Goal: Task Accomplishment & Management: Use online tool/utility

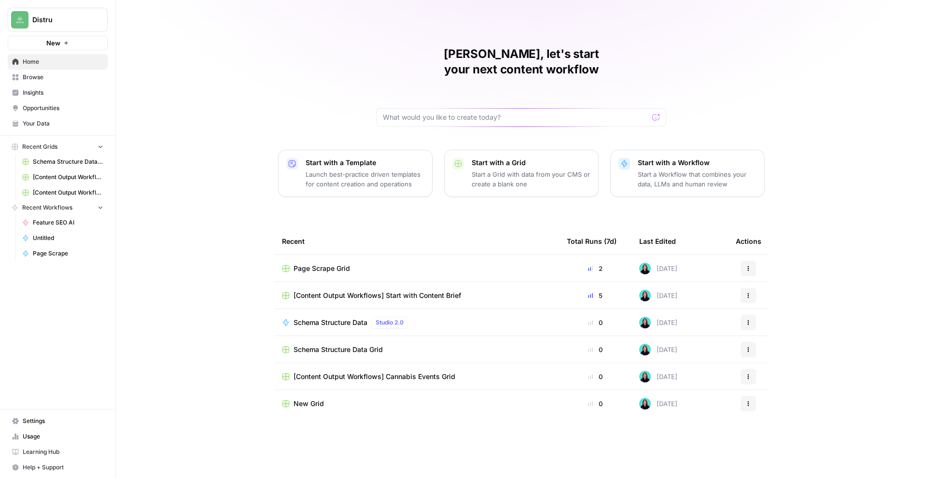
click at [37, 82] on link "Browse" at bounding box center [58, 77] width 100 height 15
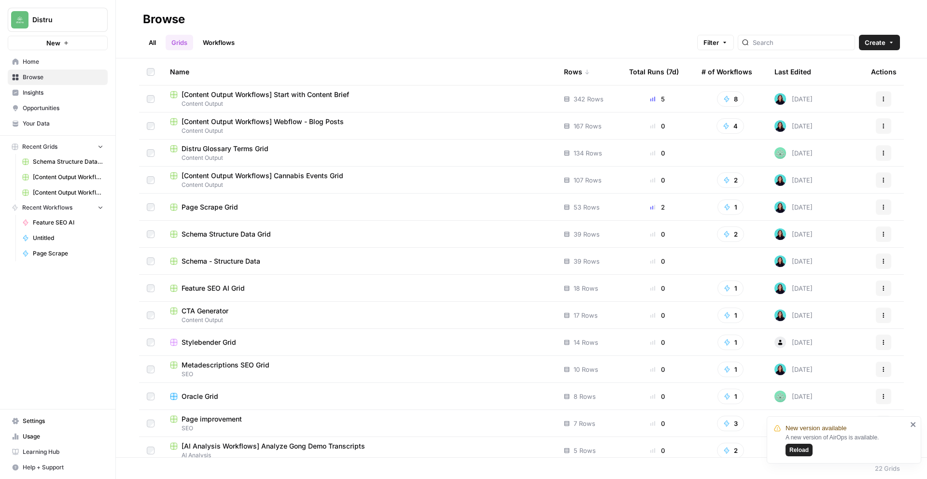
click at [292, 179] on span "[Content Output Workflows] Cannabis Events Grid" at bounding box center [263, 176] width 162 height 10
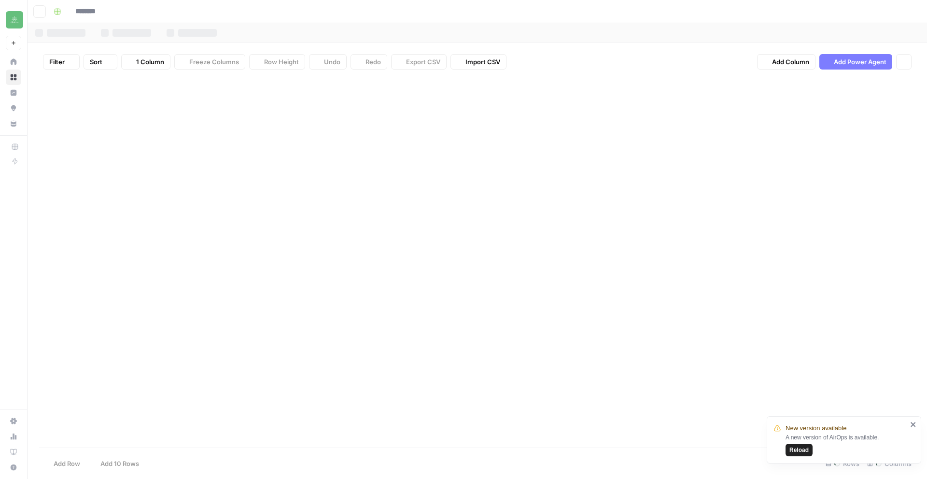
type input "**********"
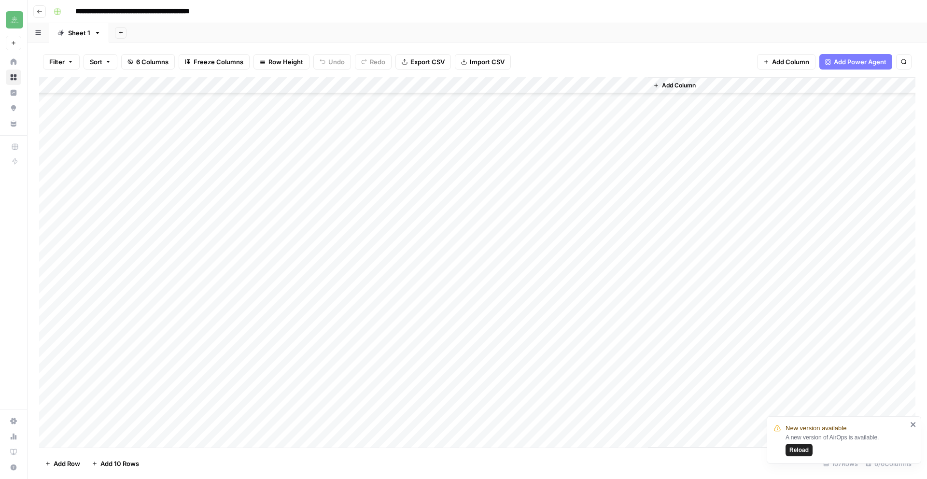
scroll to position [1418, 0]
click at [127, 440] on div "Add Column" at bounding box center [477, 262] width 876 height 370
click at [105, 423] on textarea at bounding box center [149, 424] width 154 height 14
click at [259, 421] on div "Add Column" at bounding box center [477, 262] width 876 height 370
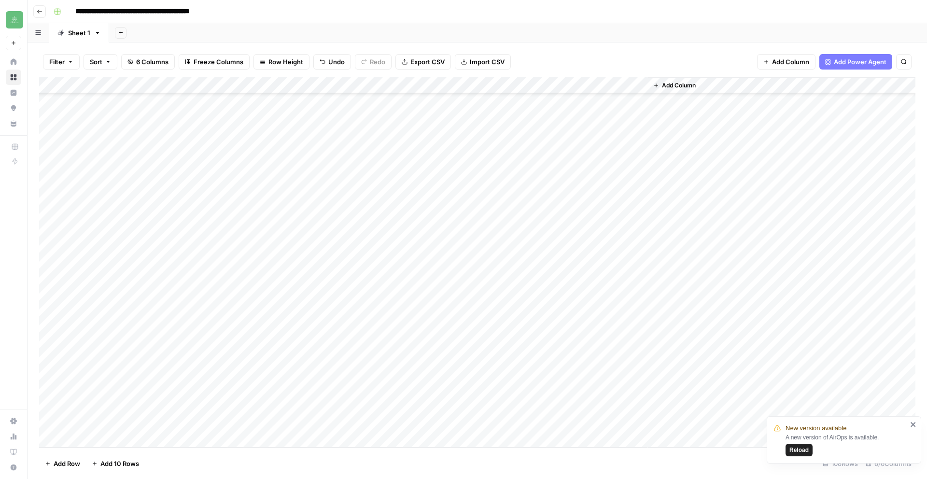
click at [259, 421] on div "Add Column" at bounding box center [477, 262] width 876 height 370
paste textarea "**********"
type textarea "**********"
click at [167, 415] on div "Add Column" at bounding box center [477, 262] width 876 height 370
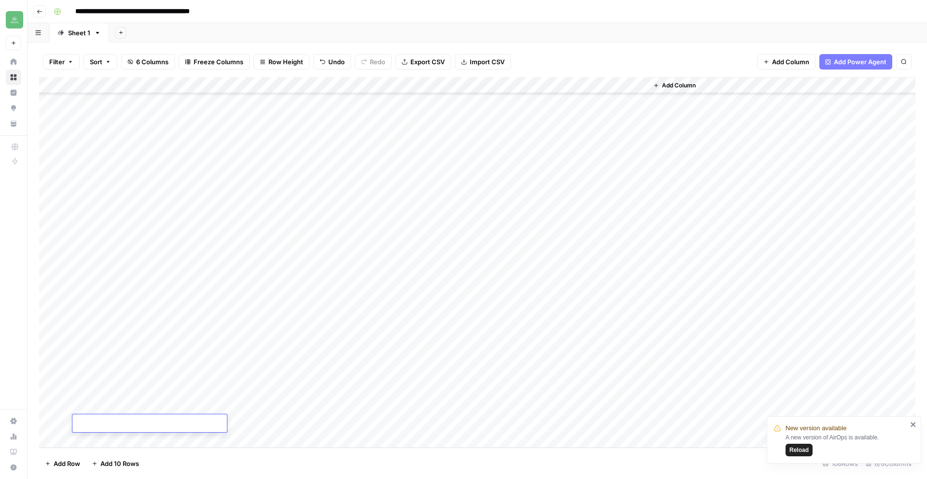
type textarea "**********"
click at [328, 441] on div "Add Column" at bounding box center [477, 262] width 876 height 370
click at [914, 423] on icon "close" at bounding box center [912, 424] width 5 height 5
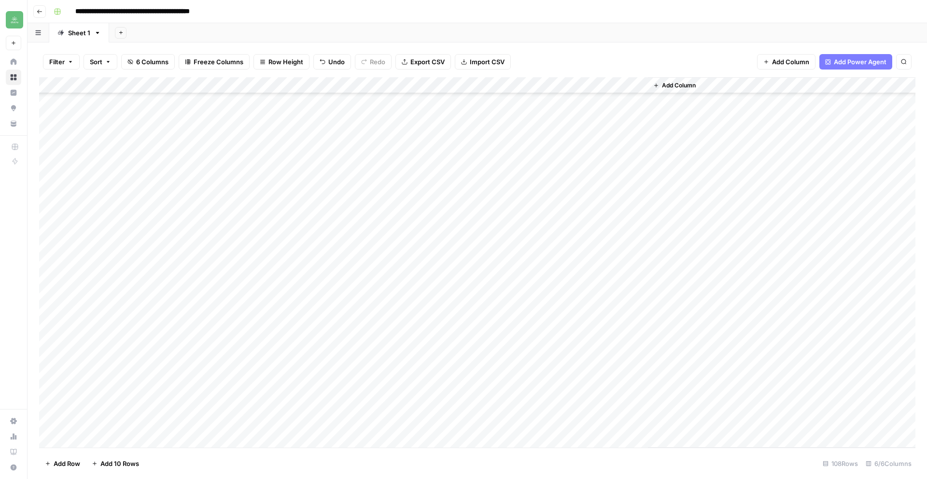
click at [356, 439] on div "Add Column" at bounding box center [477, 262] width 876 height 370
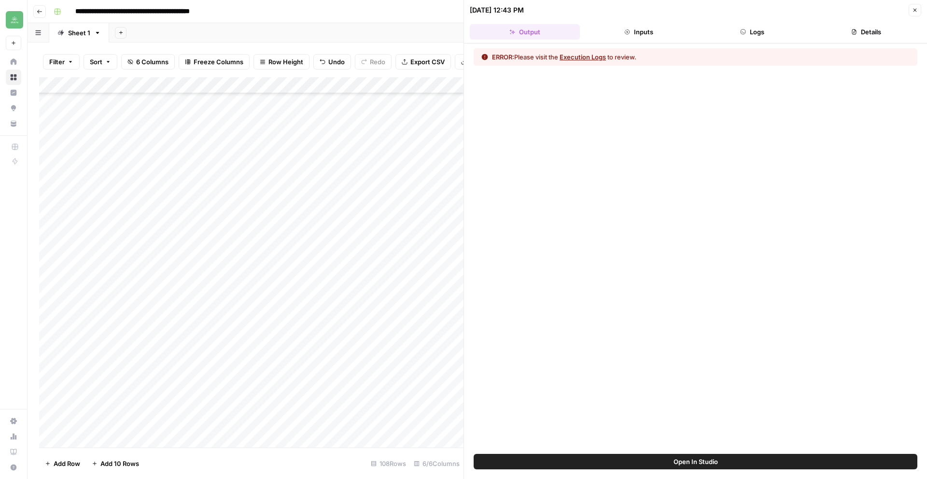
click at [376, 438] on div at bounding box center [343, 439] width 88 height 18
click at [377, 436] on div at bounding box center [343, 439] width 88 height 18
click at [916, 13] on icon "button" at bounding box center [915, 10] width 6 height 6
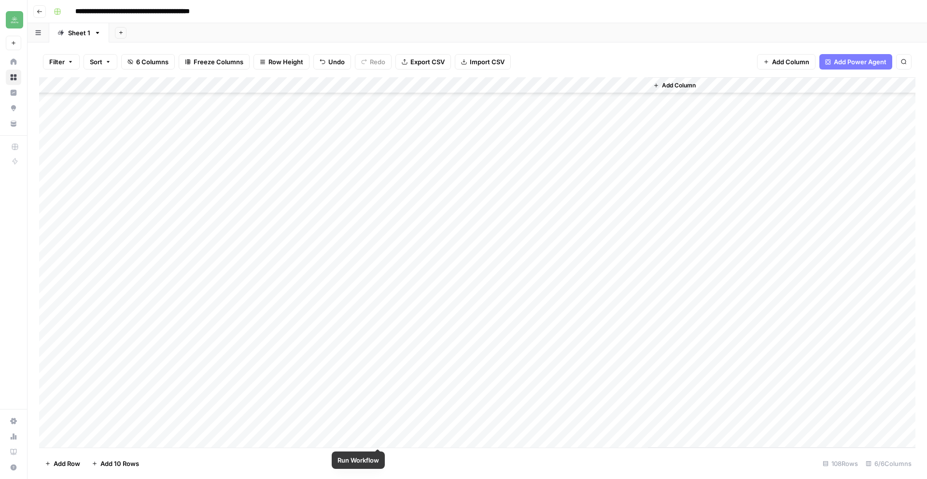
click at [382, 437] on div "Add Column" at bounding box center [477, 262] width 876 height 370
click at [240, 417] on div "Add Column" at bounding box center [477, 262] width 876 height 370
click at [239, 418] on div "Add Column" at bounding box center [477, 262] width 876 height 370
drag, startPoint x: 285, startPoint y: 426, endPoint x: 201, endPoint y: 417, distance: 84.5
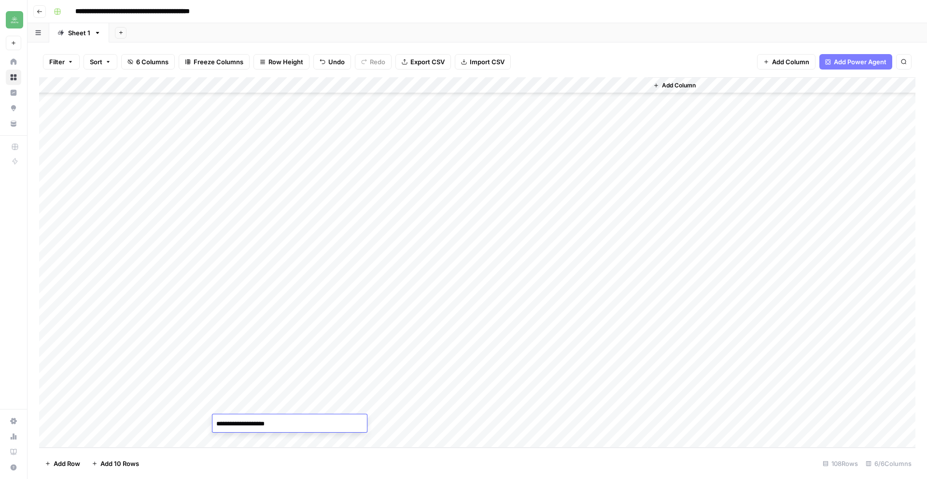
click at [201, 417] on body "**********" at bounding box center [463, 239] width 927 height 479
click at [445, 422] on div "Add Column" at bounding box center [477, 262] width 876 height 370
click at [510, 424] on div "Add Column" at bounding box center [477, 262] width 876 height 370
click at [435, 419] on div "Add Column" at bounding box center [477, 262] width 876 height 370
click at [465, 422] on div "Add Column" at bounding box center [477, 262] width 876 height 370
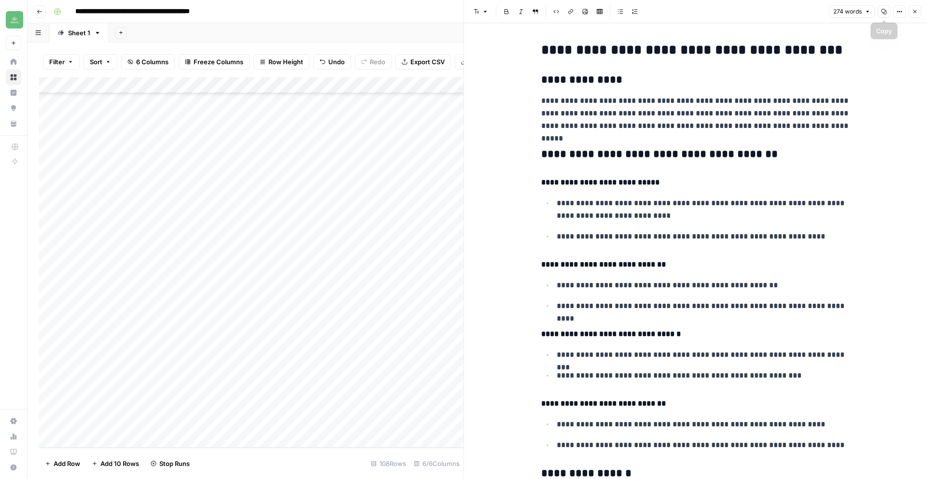
click at [889, 12] on button "Copy" at bounding box center [884, 11] width 13 height 13
click at [916, 10] on icon "button" at bounding box center [914, 11] width 3 height 3
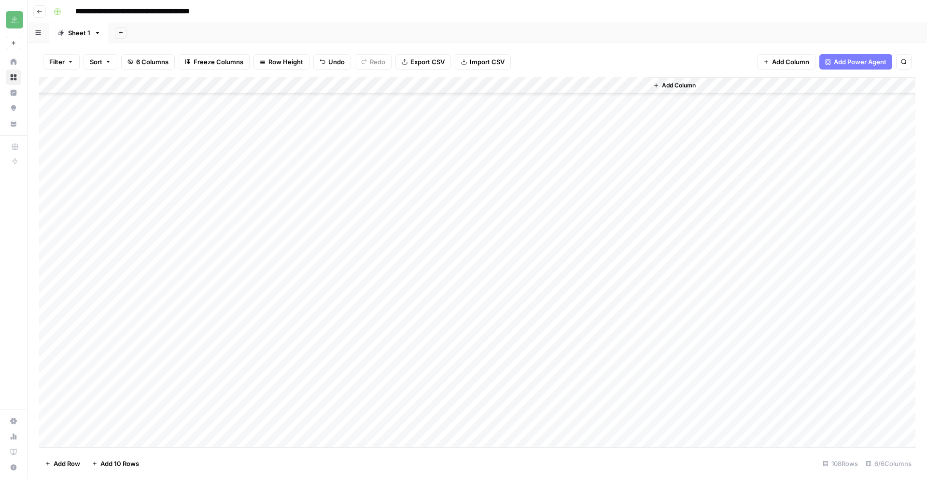
click at [604, 422] on div "Add Column" at bounding box center [477, 262] width 876 height 370
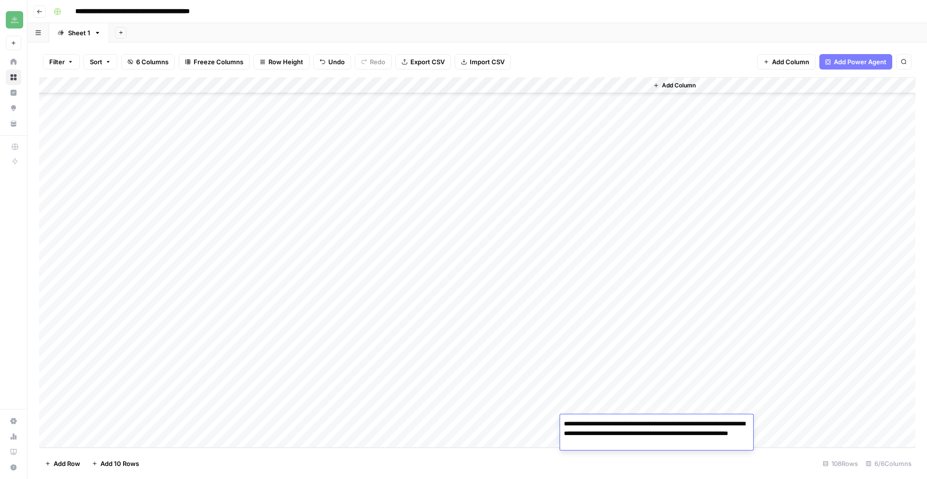
drag, startPoint x: 649, startPoint y: 447, endPoint x: 550, endPoint y: 415, distance: 104.0
click at [550, 415] on body "**********" at bounding box center [463, 239] width 927 height 479
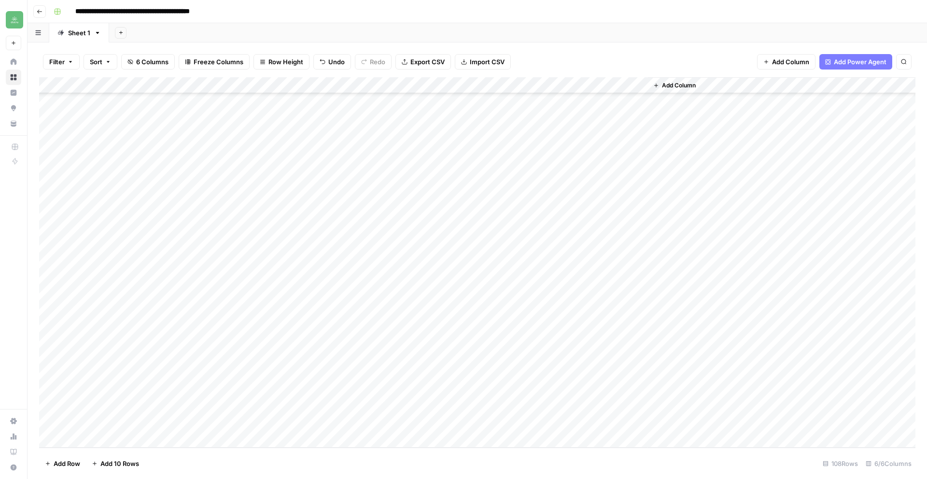
click at [254, 82] on div "Add Column" at bounding box center [477, 262] width 876 height 370
click at [240, 188] on span "Filter" at bounding box center [274, 188] width 84 height 10
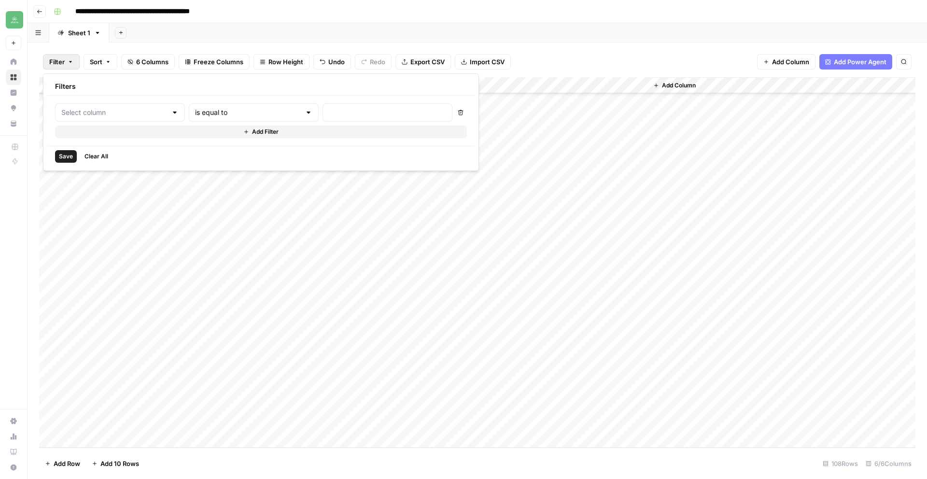
type input "Event name"
click at [271, 113] on div "is equal to" at bounding box center [269, 112] width 140 height 18
drag, startPoint x: 221, startPoint y: 162, endPoint x: 269, endPoint y: 146, distance: 51.0
click at [221, 162] on span "contains" at bounding box center [229, 164] width 95 height 10
type input "contains"
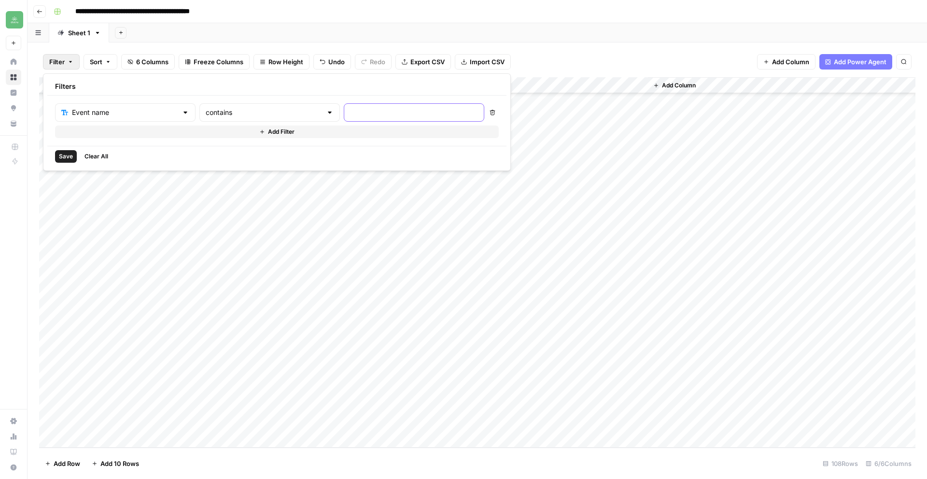
click at [350, 114] on input "text" at bounding box center [414, 113] width 128 height 10
type input "[PERSON_NAME]"
click at [534, 182] on div "Add Column" at bounding box center [477, 262] width 876 height 369
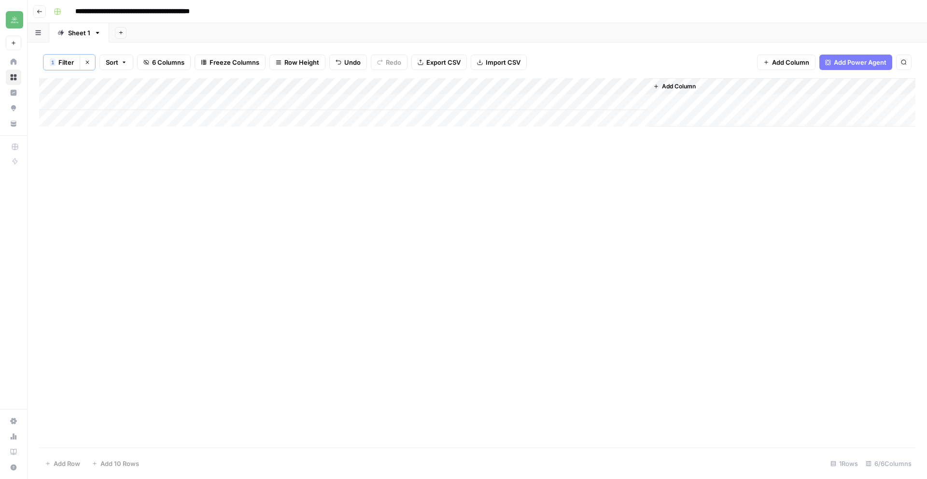
click at [182, 105] on div "Add Column" at bounding box center [477, 102] width 876 height 48
type textarea "*"
type textarea "**********"
click at [260, 103] on div "Add Column" at bounding box center [477, 102] width 876 height 48
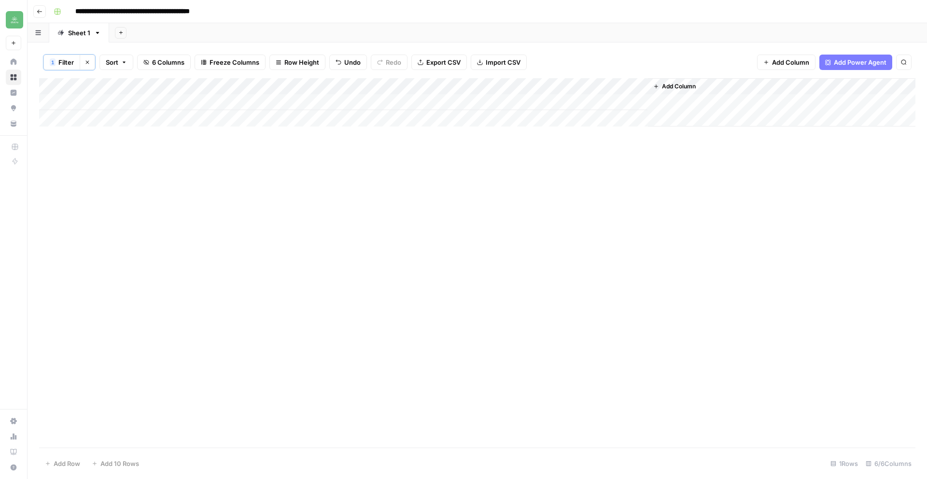
click at [260, 103] on div "Add Column" at bounding box center [477, 102] width 876 height 48
drag, startPoint x: 277, startPoint y: 103, endPoint x: 195, endPoint y: 98, distance: 82.8
click at [195, 98] on body "**********" at bounding box center [463, 239] width 927 height 479
click at [173, 104] on div "Add Column" at bounding box center [477, 102] width 876 height 48
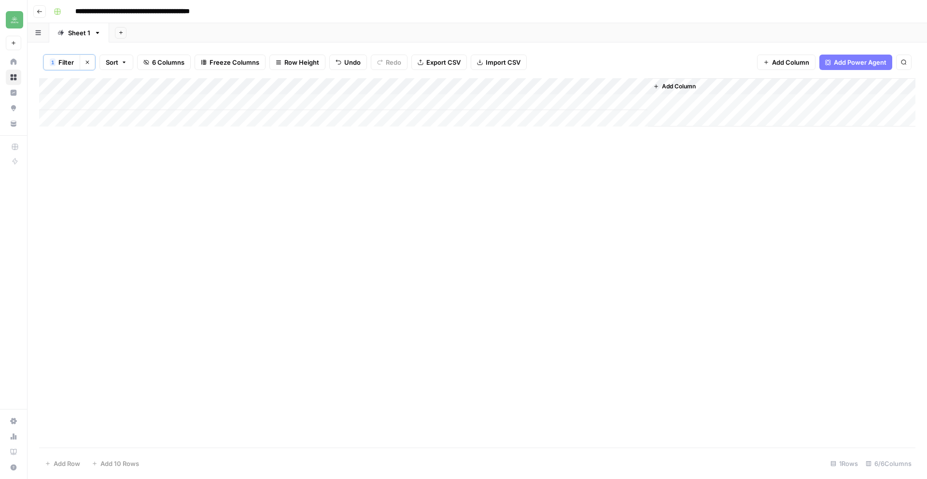
click at [323, 129] on div "Add Column" at bounding box center [477, 262] width 876 height 369
click at [378, 101] on div "Add Column" at bounding box center [477, 102] width 876 height 48
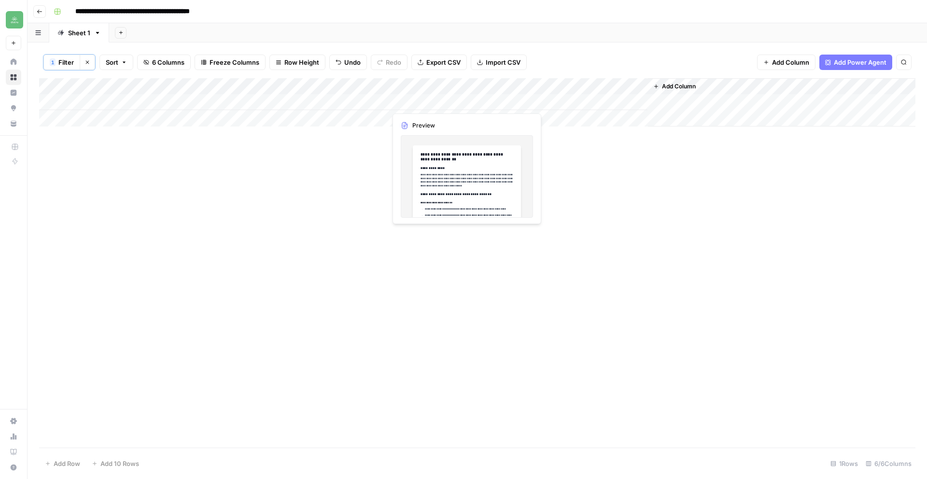
click at [419, 102] on div "Add Column" at bounding box center [477, 102] width 876 height 48
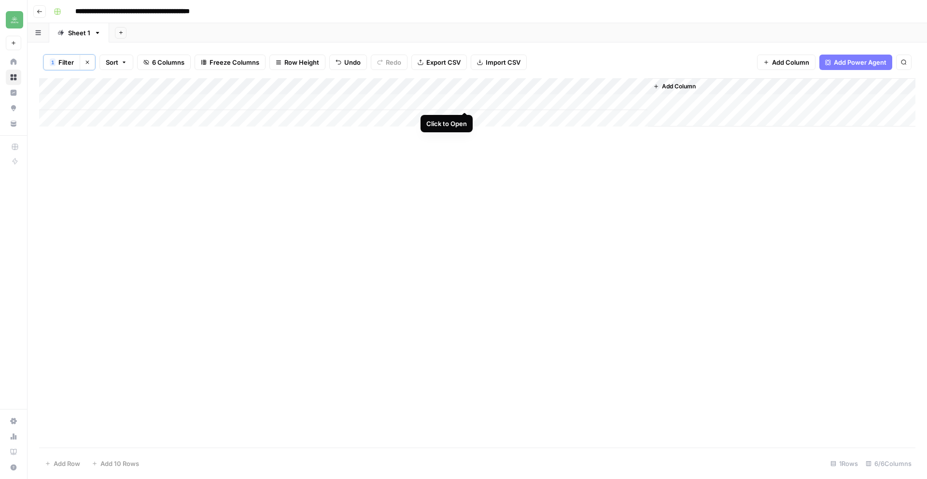
click at [468, 102] on div "Add Column" at bounding box center [477, 102] width 876 height 48
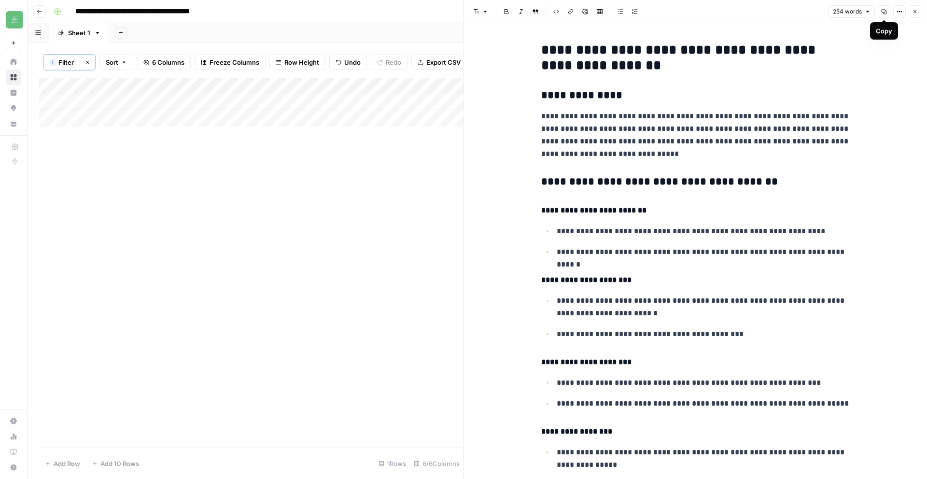
click at [884, 12] on icon "button" at bounding box center [884, 12] width 6 height 6
click at [916, 16] on button "Close" at bounding box center [915, 11] width 13 height 13
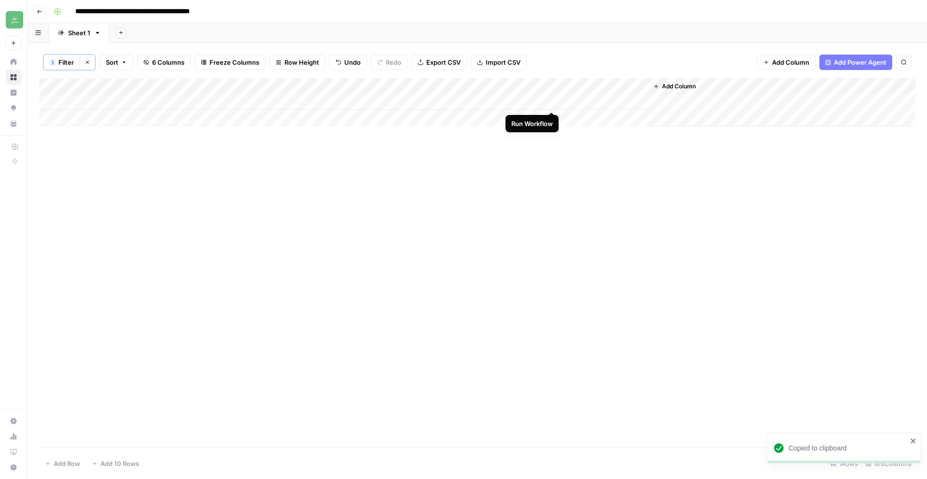
click at [549, 101] on div "Add Column" at bounding box center [477, 102] width 876 height 48
click at [599, 102] on div "Add Column" at bounding box center [477, 102] width 876 height 48
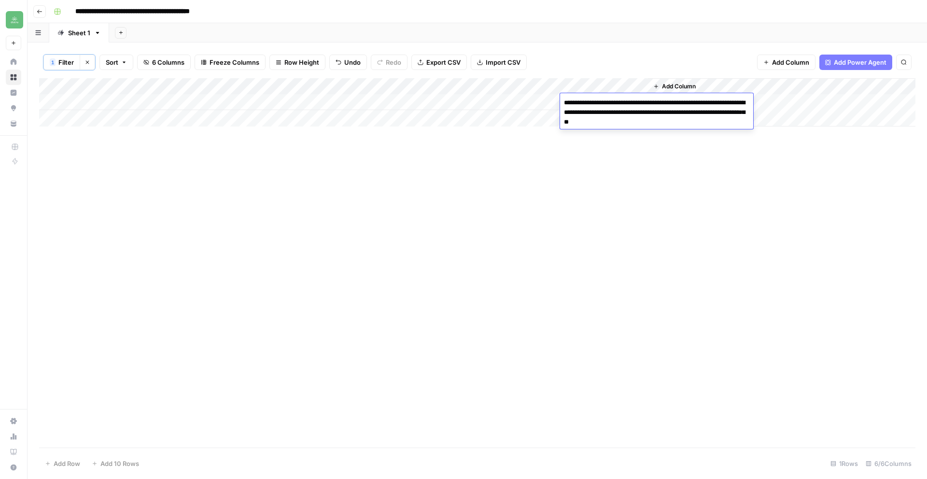
drag, startPoint x: 691, startPoint y: 121, endPoint x: 524, endPoint y: 87, distance: 169.8
click at [524, 87] on body "**********" at bounding box center [463, 239] width 927 height 479
click at [101, 118] on div "Add Column" at bounding box center [477, 102] width 876 height 48
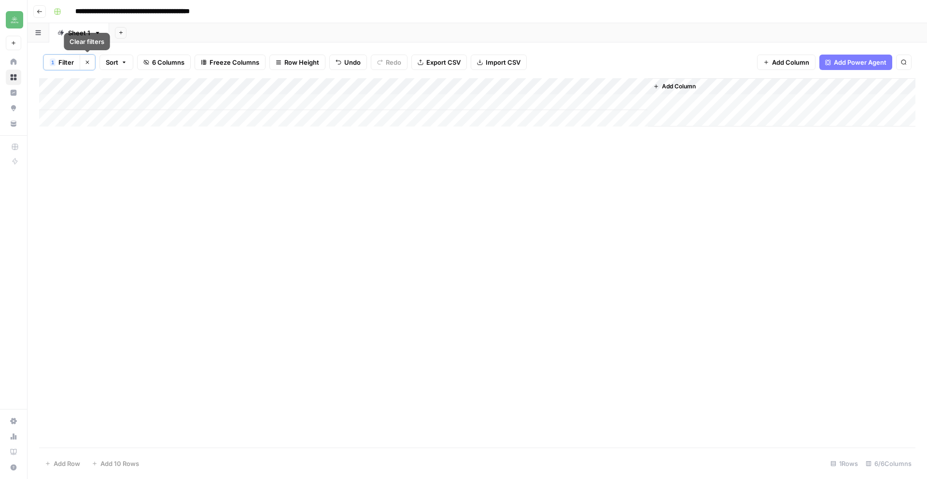
click at [93, 63] on button "Clear filters" at bounding box center [87, 62] width 15 height 15
click at [104, 120] on div "Add Column" at bounding box center [477, 262] width 876 height 370
click at [99, 439] on div "Add Column" at bounding box center [477, 262] width 876 height 370
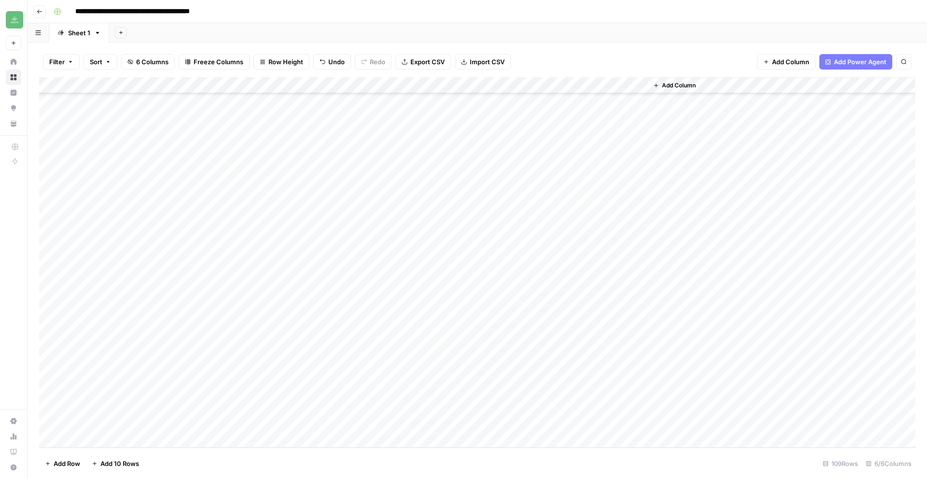
click at [113, 424] on div "Add Column" at bounding box center [477, 262] width 876 height 370
type textarea "**********"
click at [244, 422] on div "Add Column" at bounding box center [477, 262] width 876 height 370
click at [252, 425] on div "Add Column" at bounding box center [477, 262] width 876 height 370
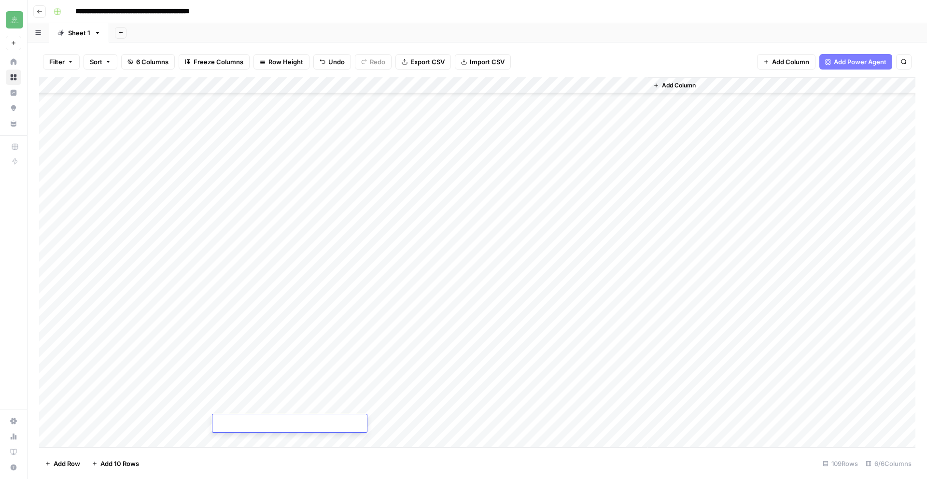
click at [252, 425] on textarea at bounding box center [289, 424] width 154 height 14
type textarea "**********"
click at [417, 438] on div "Add Column" at bounding box center [477, 262] width 876 height 370
click at [344, 408] on div "Add Column" at bounding box center [477, 262] width 876 height 370
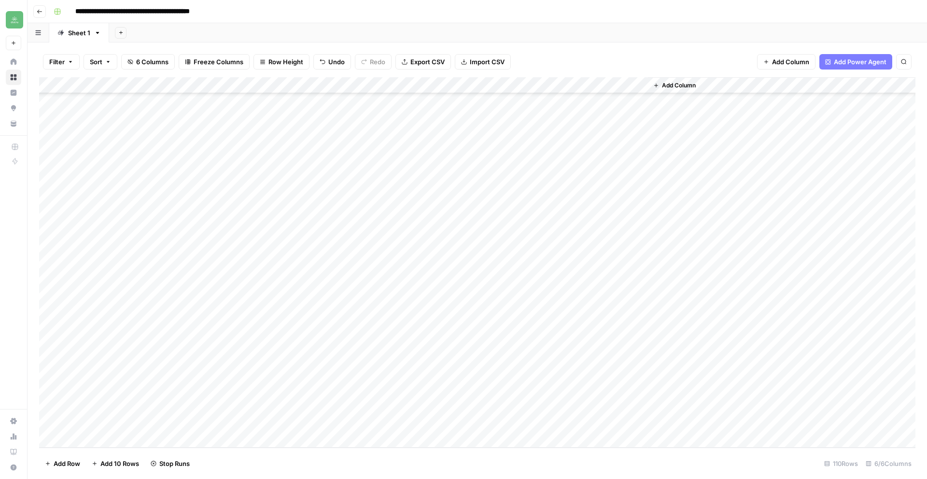
click at [158, 407] on div "Add Column" at bounding box center [477, 262] width 876 height 370
drag, startPoint x: 224, startPoint y: 409, endPoint x: 39, endPoint y: 407, distance: 184.9
click at [39, 407] on body "**********" at bounding box center [463, 239] width 927 height 479
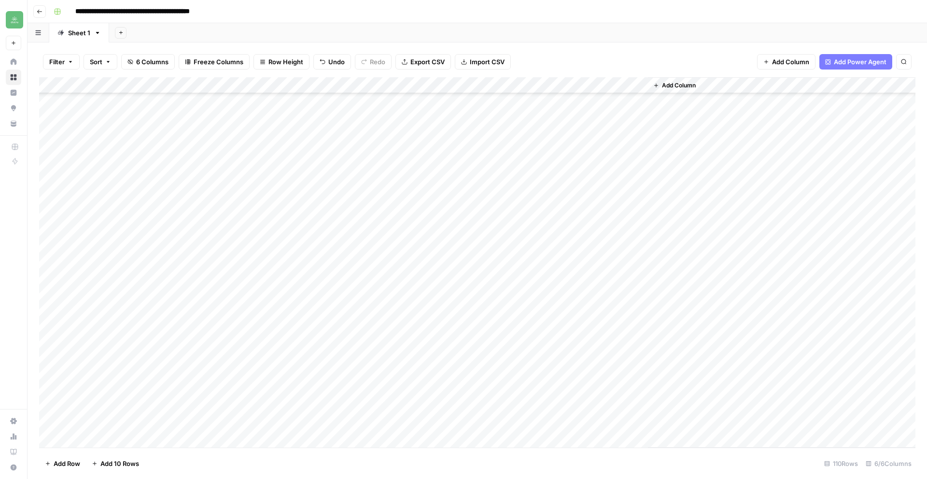
click at [714, 393] on div "Add Column" at bounding box center [781, 262] width 267 height 370
click at [510, 409] on div "Add Column" at bounding box center [477, 262] width 876 height 370
click at [422, 405] on div "Add Column" at bounding box center [477, 262] width 876 height 370
click at [464, 406] on div "Add Column" at bounding box center [477, 262] width 876 height 370
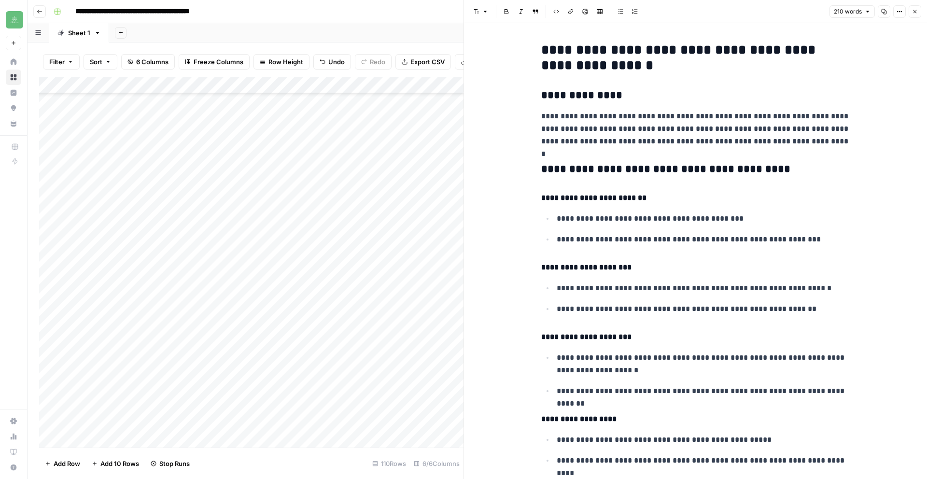
scroll to position [0, 0]
click at [882, 13] on icon "button" at bounding box center [884, 12] width 6 height 6
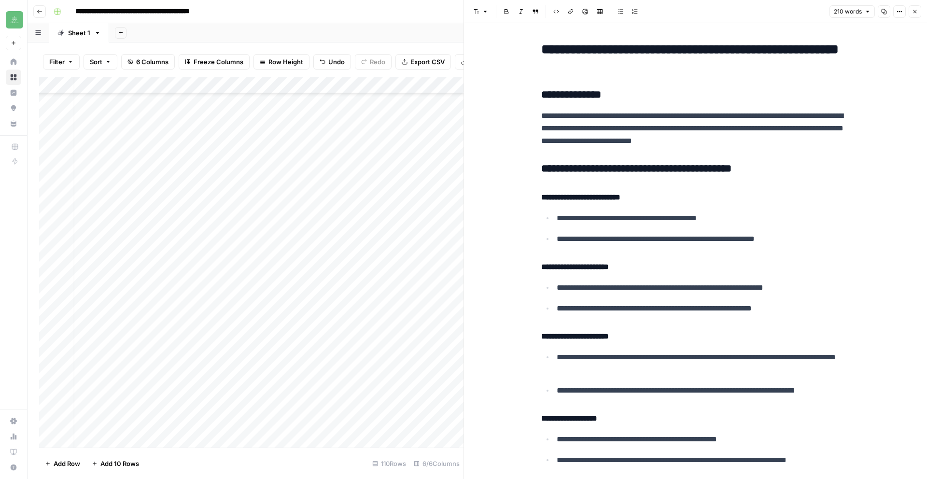
click at [917, 9] on icon "button" at bounding box center [915, 12] width 6 height 6
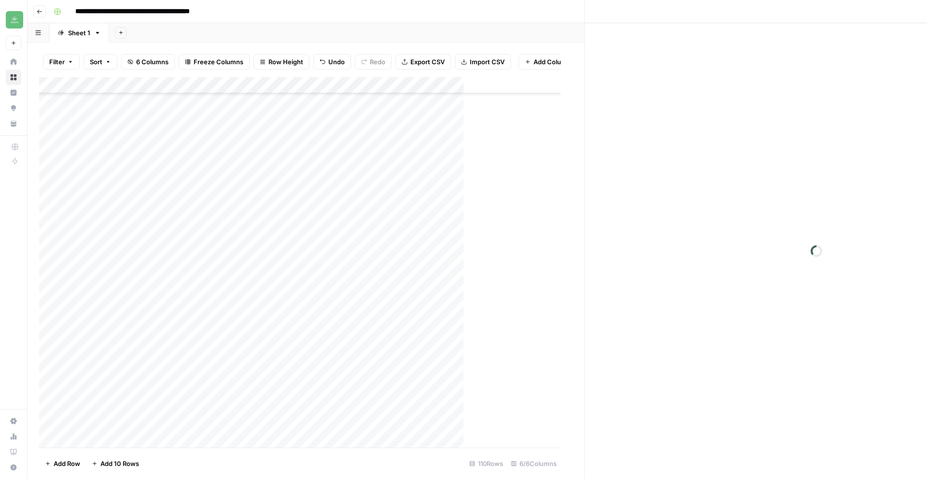
scroll to position [1459, 0]
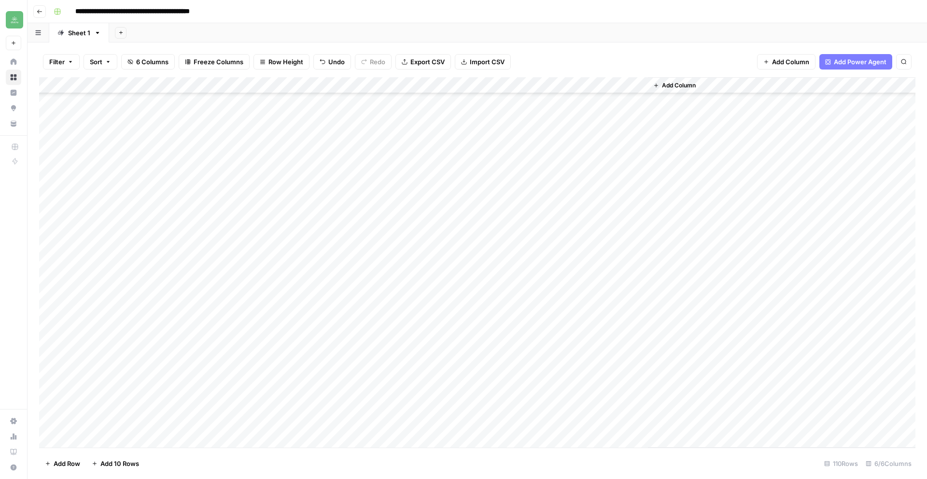
click at [605, 417] on div "Add Column" at bounding box center [477, 262] width 876 height 370
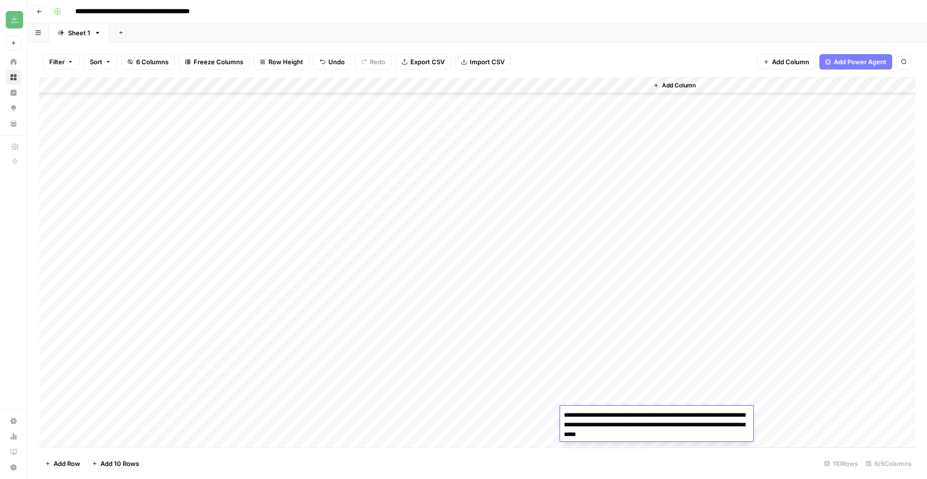
drag, startPoint x: 702, startPoint y: 435, endPoint x: 555, endPoint y: 399, distance: 151.7
click at [555, 399] on body "**********" at bounding box center [463, 239] width 927 height 479
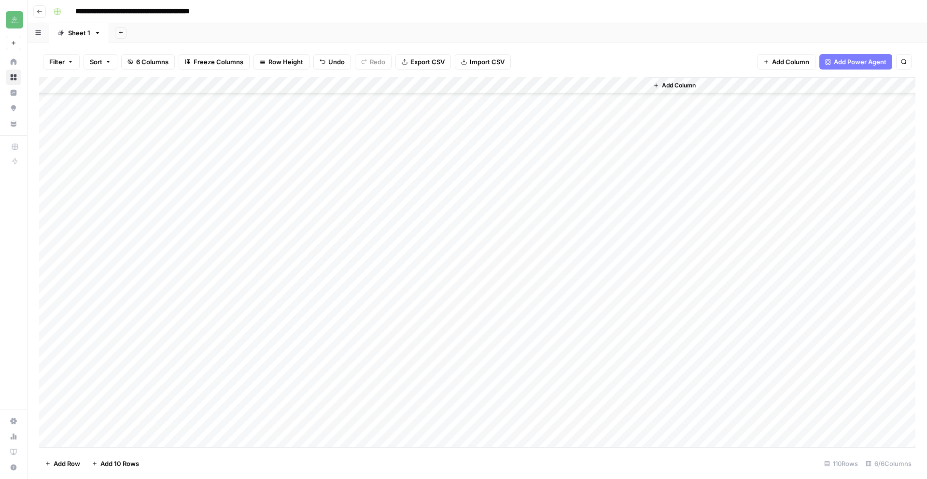
click at [121, 422] on div "Add Column" at bounding box center [477, 262] width 876 height 370
type textarea "**********"
click at [273, 420] on div "Add Column" at bounding box center [477, 262] width 876 height 370
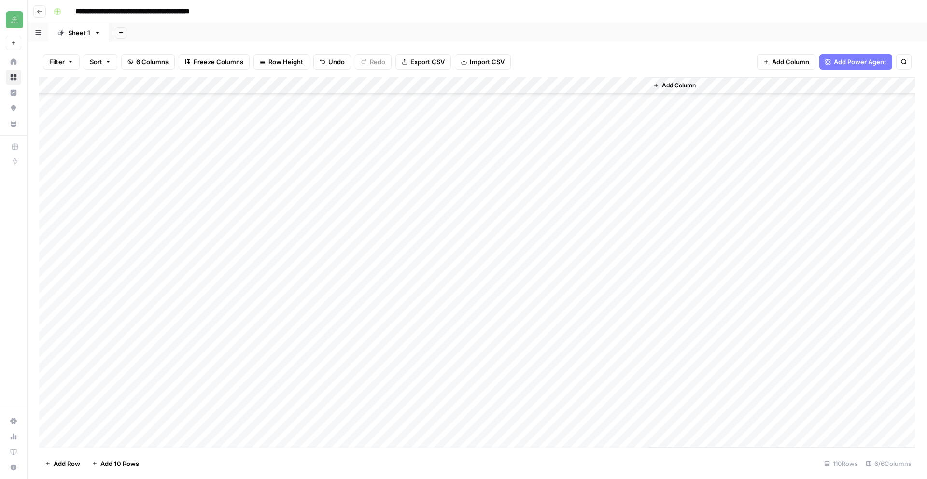
click at [273, 420] on div "Add Column" at bounding box center [477, 262] width 876 height 370
type textarea "**********"
click at [178, 427] on div "Add Column" at bounding box center [477, 262] width 876 height 370
type textarea "**********"
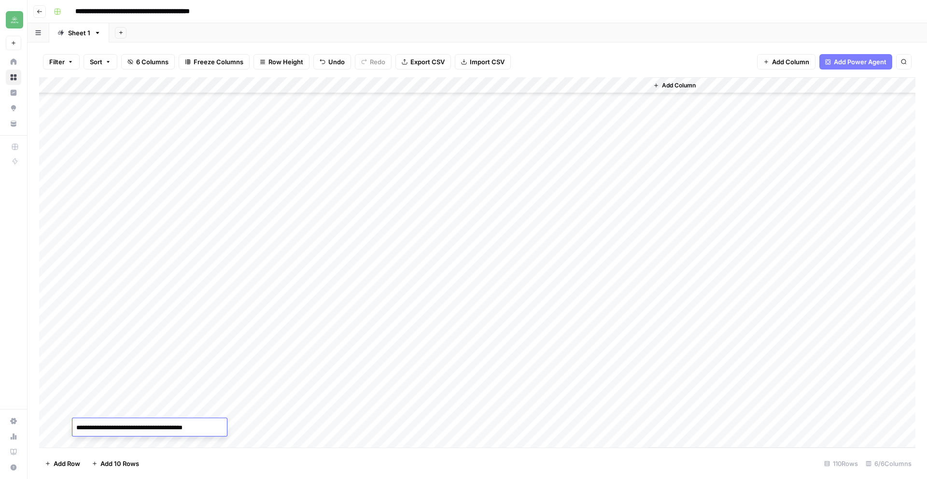
click at [340, 428] on div "Add Column" at bounding box center [477, 262] width 876 height 370
click at [524, 427] on div "Add Column" at bounding box center [477, 262] width 876 height 370
click at [463, 425] on div "Add Column" at bounding box center [477, 262] width 876 height 370
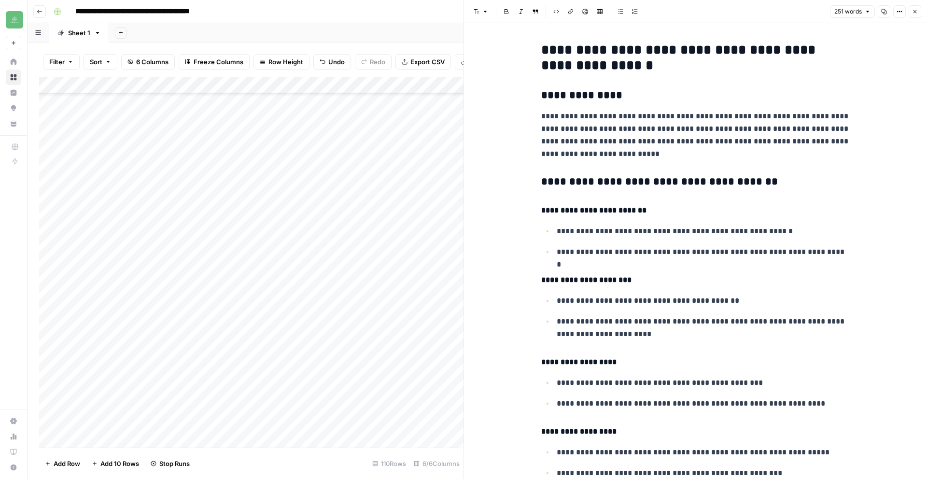
click at [882, 11] on icon "button" at bounding box center [884, 12] width 6 height 6
click at [916, 10] on icon "button" at bounding box center [915, 12] width 6 height 6
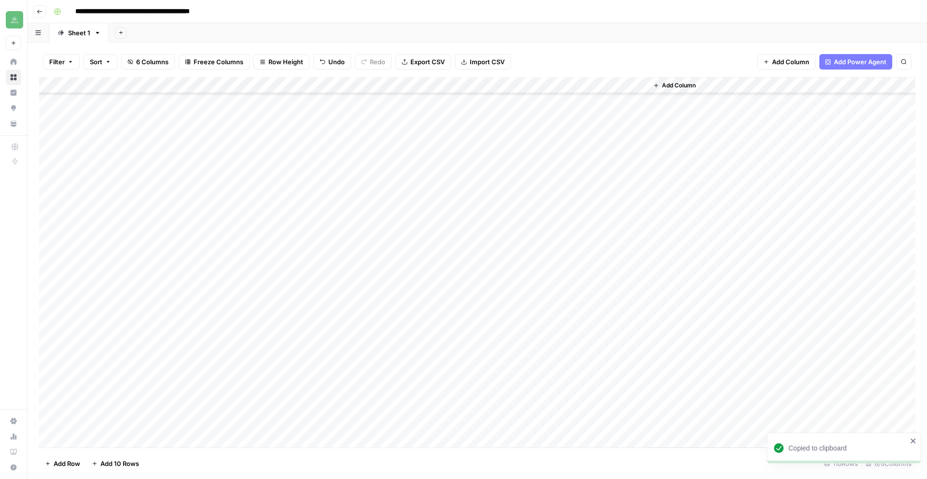
click at [604, 419] on div "Add Column" at bounding box center [477, 262] width 876 height 370
click at [619, 424] on div "Add Column" at bounding box center [477, 262] width 876 height 370
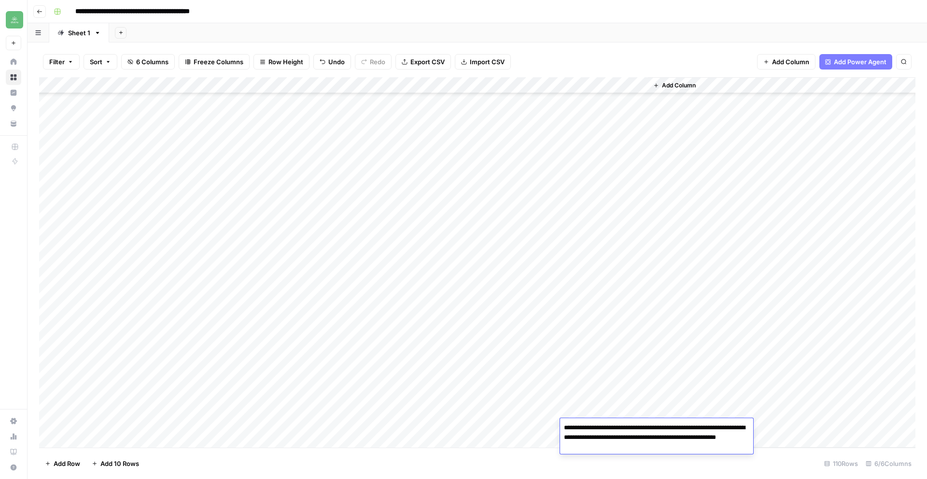
drag, startPoint x: 658, startPoint y: 448, endPoint x: 554, endPoint y: 421, distance: 107.3
click at [554, 421] on body "**********" at bounding box center [463, 239] width 927 height 479
click at [273, 82] on div "Add Column" at bounding box center [477, 262] width 876 height 370
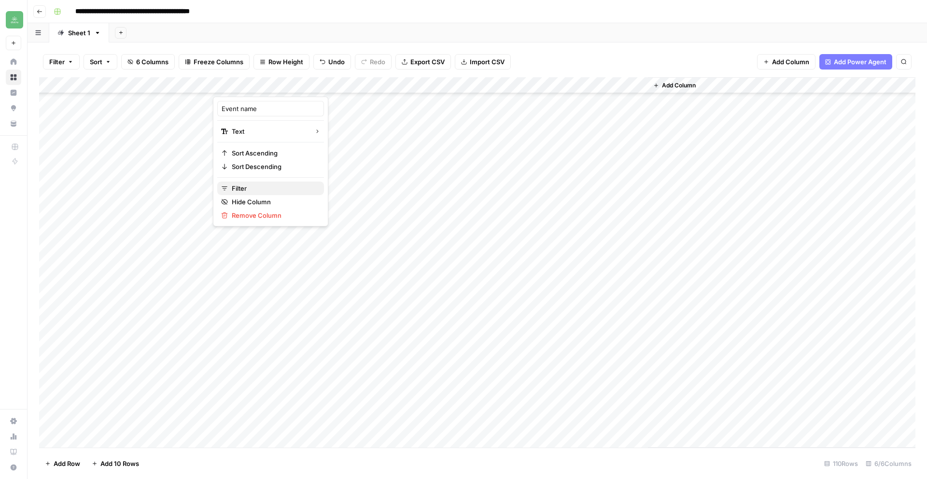
click at [252, 189] on span "Filter" at bounding box center [274, 188] width 84 height 10
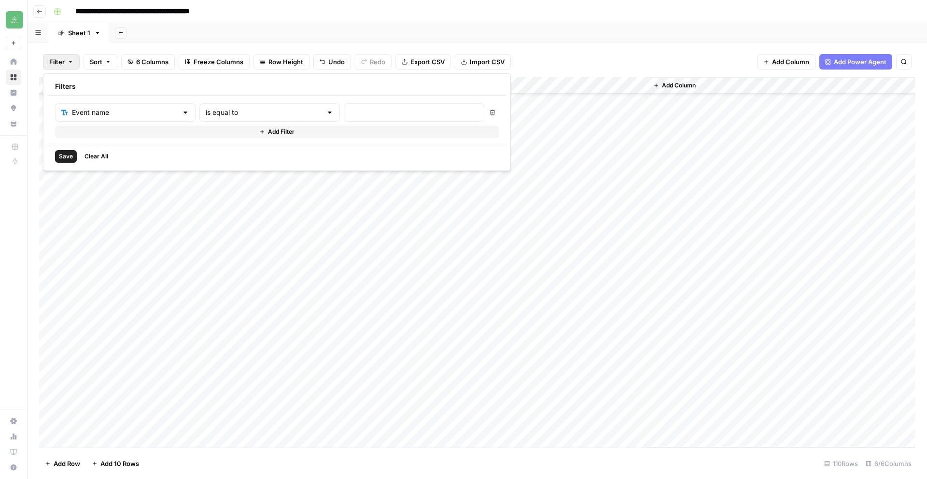
click at [273, 116] on div "is equal to" at bounding box center [269, 112] width 140 height 18
drag, startPoint x: 219, startPoint y: 163, endPoint x: 343, endPoint y: 124, distance: 129.5
click at [220, 163] on span "contains" at bounding box center [229, 164] width 95 height 10
type input "contains"
click at [365, 113] on input "text" at bounding box center [414, 113] width 128 height 10
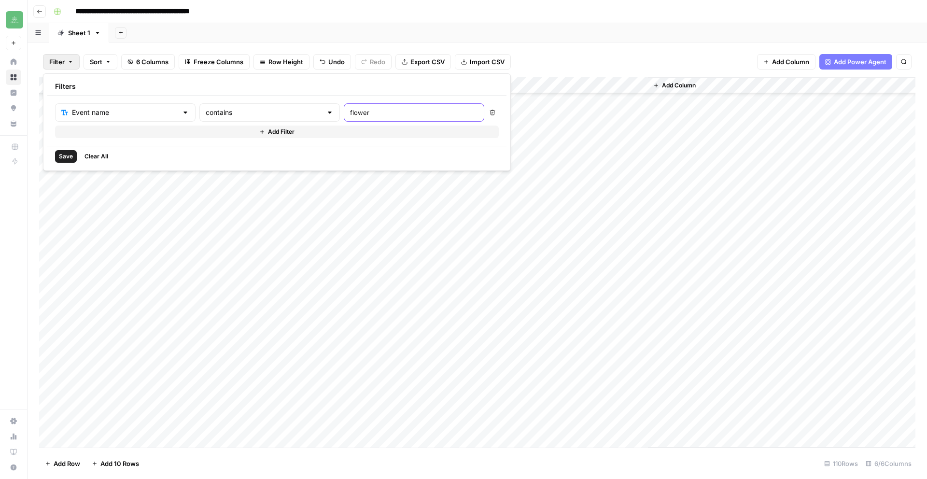
type input "flower"
click at [401, 281] on div "Add Column" at bounding box center [477, 262] width 876 height 369
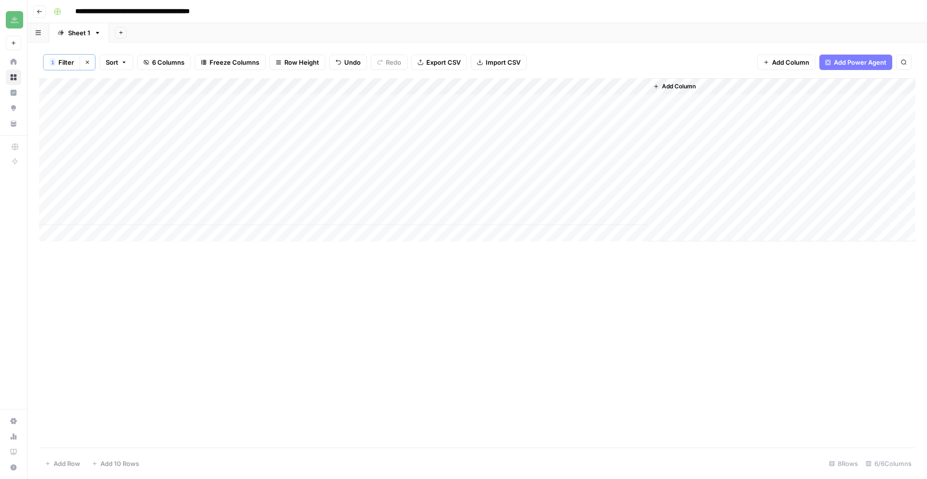
click at [266, 219] on div "Add Column" at bounding box center [477, 159] width 876 height 163
drag, startPoint x: 320, startPoint y: 218, endPoint x: 180, endPoint y: 208, distance: 139.9
click at [180, 208] on body "**********" at bounding box center [463, 239] width 927 height 479
paste textarea "**********"
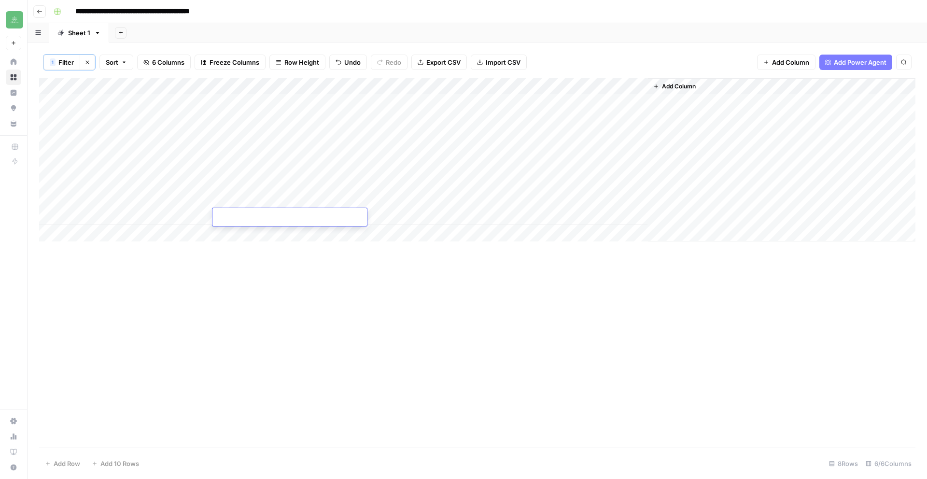
type textarea "**********"
click at [186, 288] on div "Add Column" at bounding box center [477, 262] width 876 height 369
click at [326, 239] on div "Add Column" at bounding box center [477, 159] width 876 height 163
click at [379, 218] on div "Add Column" at bounding box center [477, 159] width 876 height 163
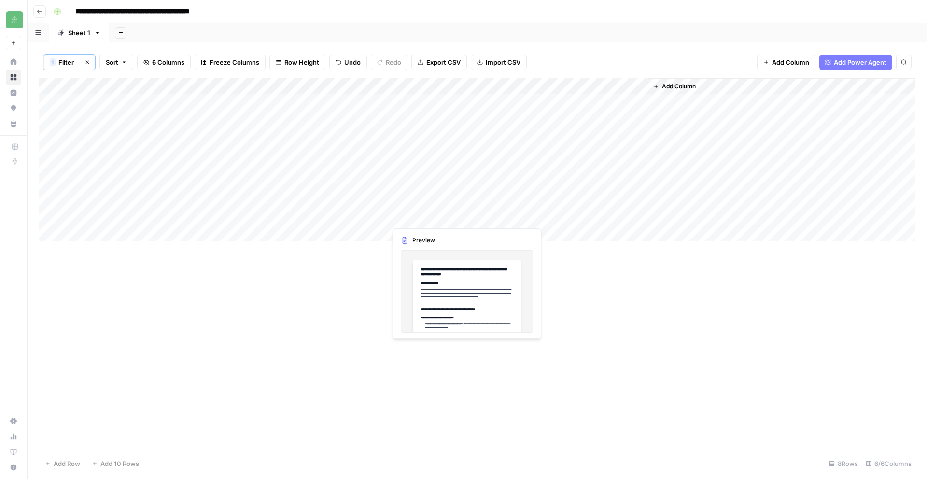
click at [439, 216] on div "Add Column" at bounding box center [477, 159] width 876 height 163
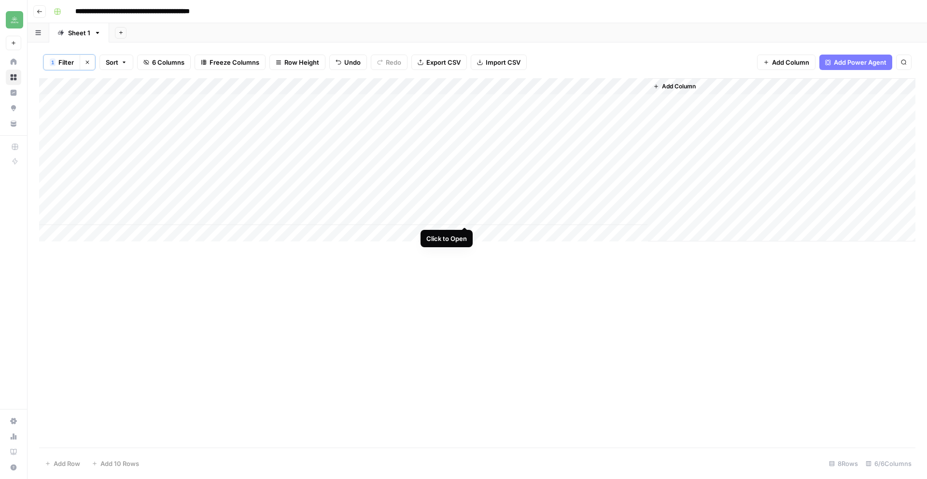
click at [462, 216] on div "Add Column" at bounding box center [477, 159] width 876 height 163
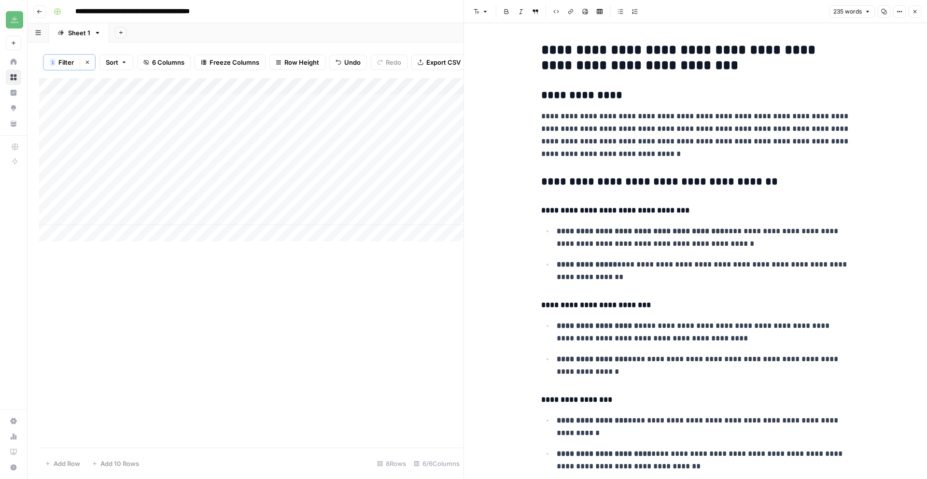
click at [669, 172] on div "**********" at bounding box center [695, 359] width 321 height 641
click at [914, 12] on icon "button" at bounding box center [914, 11] width 3 height 3
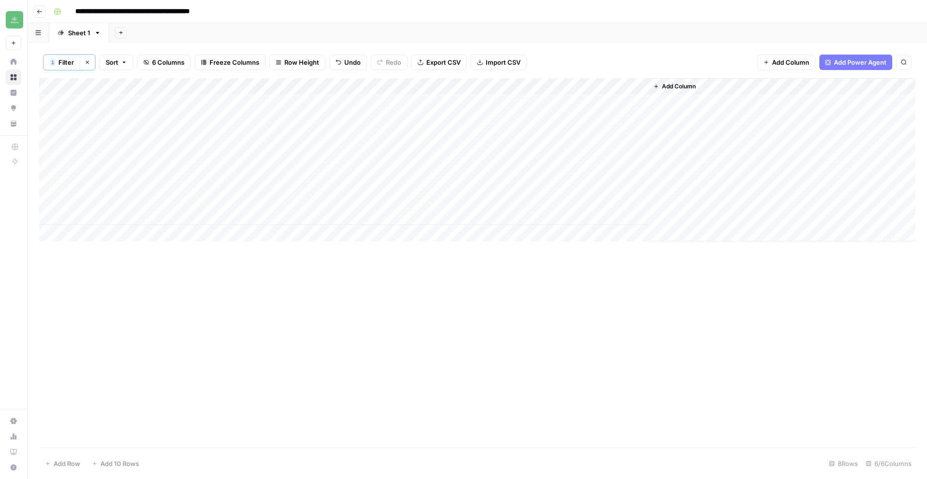
click at [283, 87] on div "Add Column" at bounding box center [477, 159] width 876 height 163
click at [50, 60] on div "1" at bounding box center [53, 62] width 6 height 8
drag, startPoint x: 357, startPoint y: 113, endPoint x: 245, endPoint y: 108, distance: 112.1
click at [245, 108] on div "Event name contains flower" at bounding box center [270, 113] width 429 height 18
type input "necann"
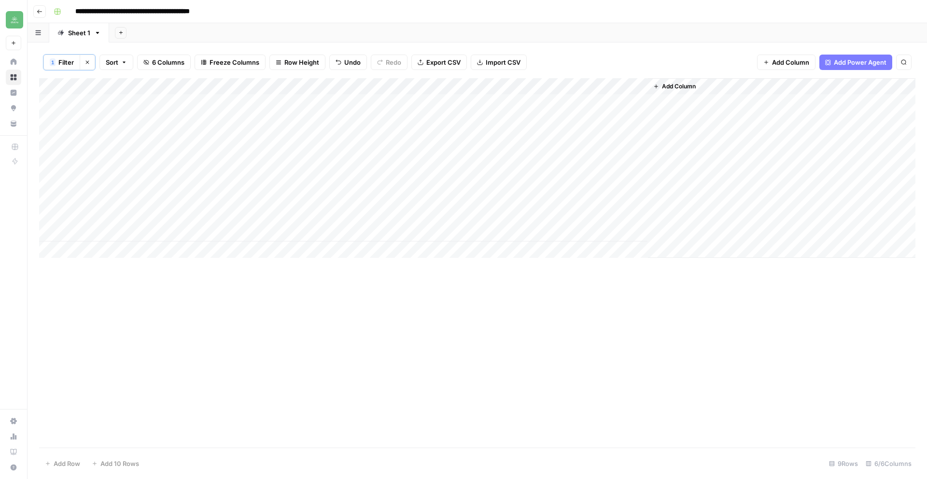
click at [406, 306] on div "Add Column" at bounding box center [477, 262] width 876 height 369
click at [271, 187] on div "Add Column" at bounding box center [477, 168] width 876 height 180
click at [196, 186] on div "Add Column" at bounding box center [477, 168] width 876 height 180
click at [377, 183] on div "Add Column" at bounding box center [477, 168] width 876 height 180
click at [375, 199] on div "Add Column" at bounding box center [477, 168] width 876 height 180
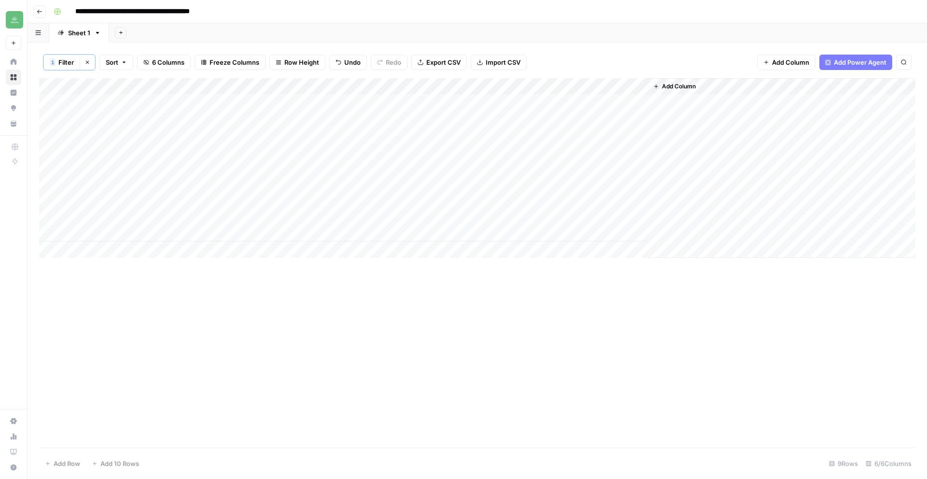
click at [463, 182] on div "Add Column" at bounding box center [477, 168] width 876 height 180
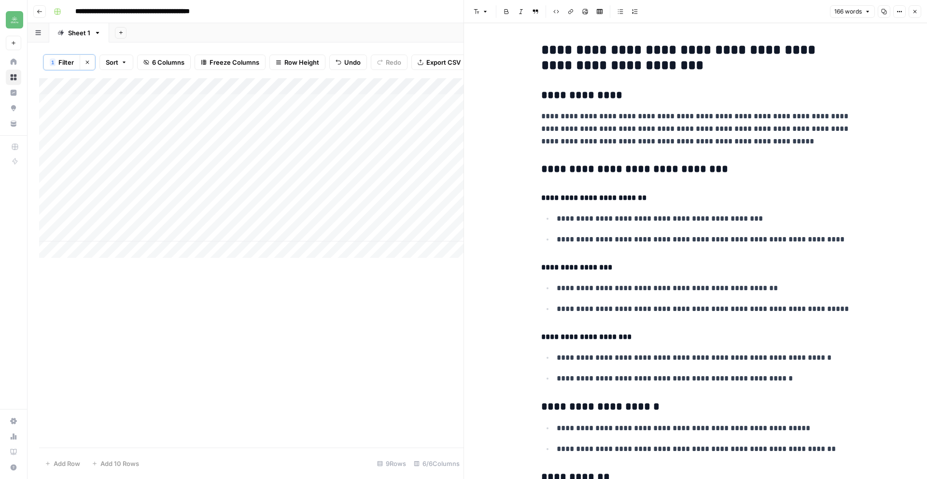
click at [886, 10] on icon "button" at bounding box center [884, 12] width 6 height 6
click at [918, 12] on button "Close" at bounding box center [915, 11] width 13 height 13
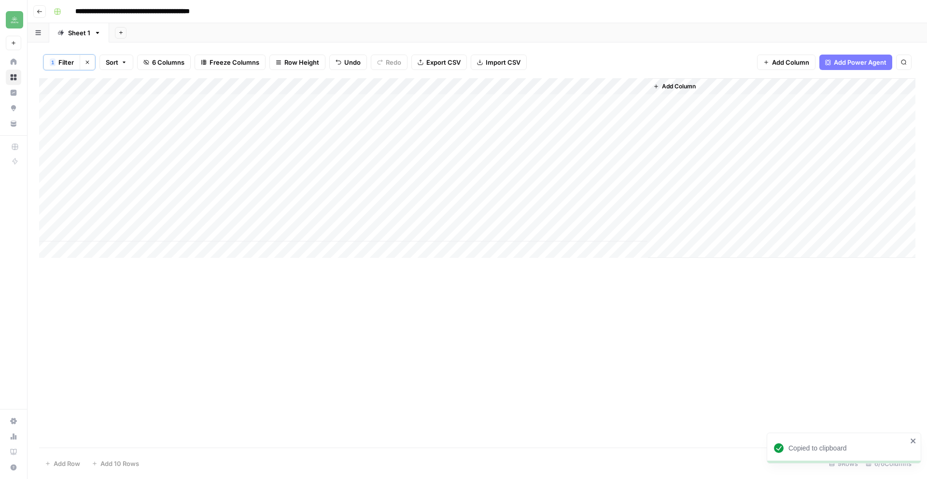
click at [628, 185] on div "Add Column" at bounding box center [477, 168] width 876 height 180
click at [543, 181] on div "Add Column" at bounding box center [477, 168] width 876 height 180
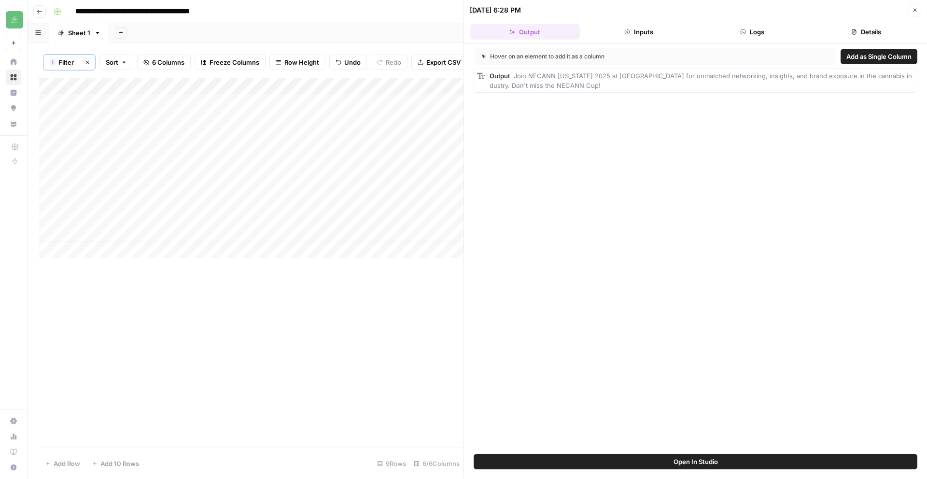
click at [921, 9] on header "[DATE] 6:28 PM Close Output Inputs Logs Details" at bounding box center [695, 21] width 463 height 43
click at [919, 9] on button "Close" at bounding box center [915, 10] width 13 height 13
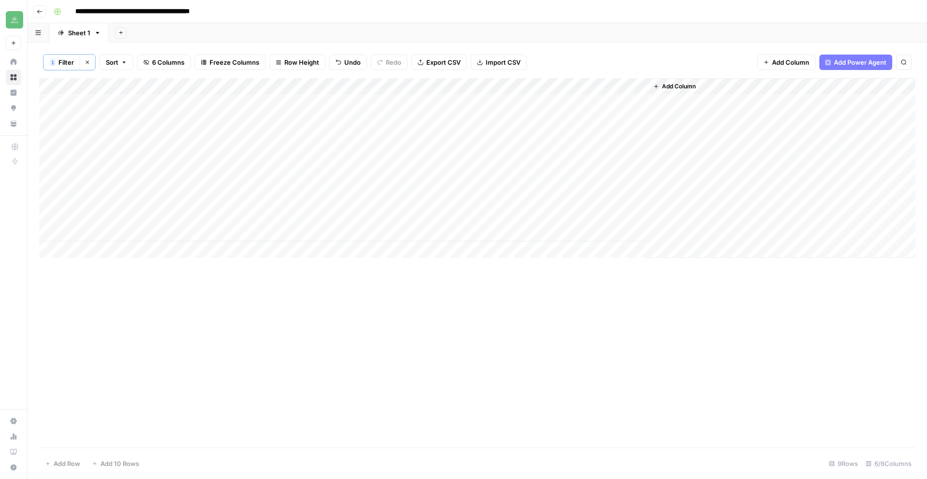
click at [552, 184] on div "Add Column" at bounding box center [477, 168] width 876 height 180
click at [518, 201] on div "Add Column" at bounding box center [477, 168] width 876 height 180
click at [611, 183] on div "Add Column" at bounding box center [477, 168] width 876 height 180
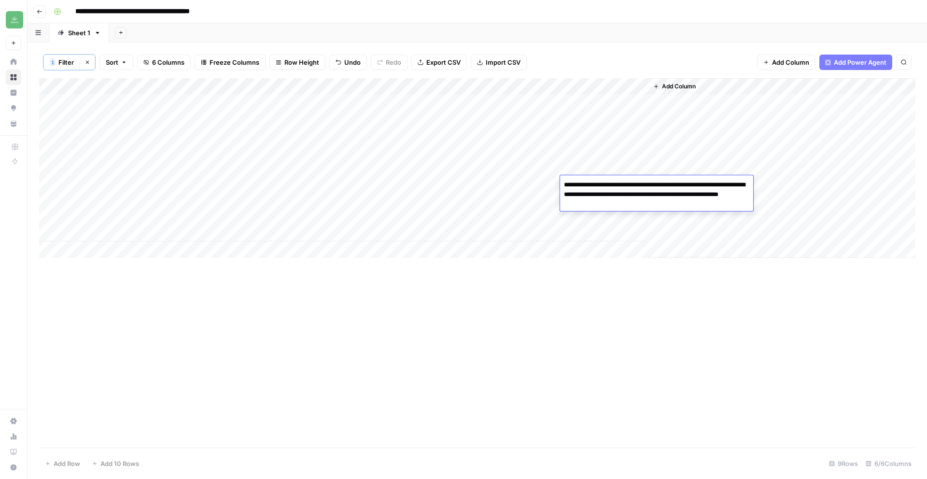
drag, startPoint x: 649, startPoint y: 202, endPoint x: 554, endPoint y: 178, distance: 98.5
click at [554, 178] on body "**********" at bounding box center [463, 239] width 927 height 479
click at [448, 203] on div "Add Column" at bounding box center [477, 168] width 876 height 180
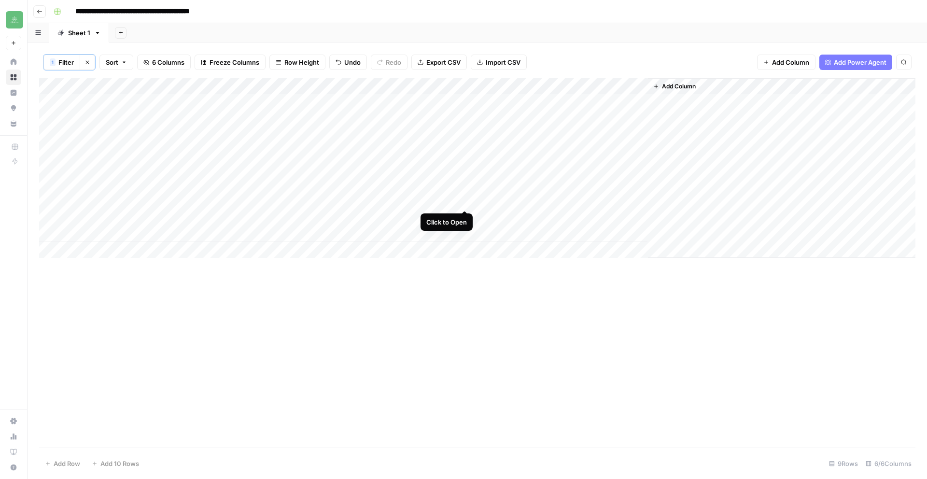
click at [466, 201] on div "Add Column" at bounding box center [477, 168] width 876 height 180
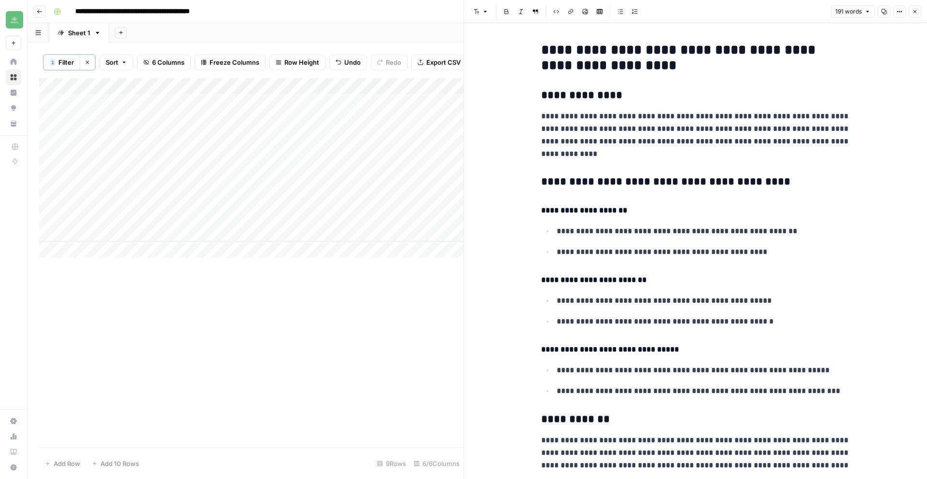
click at [883, 13] on icon "button" at bounding box center [884, 12] width 6 height 6
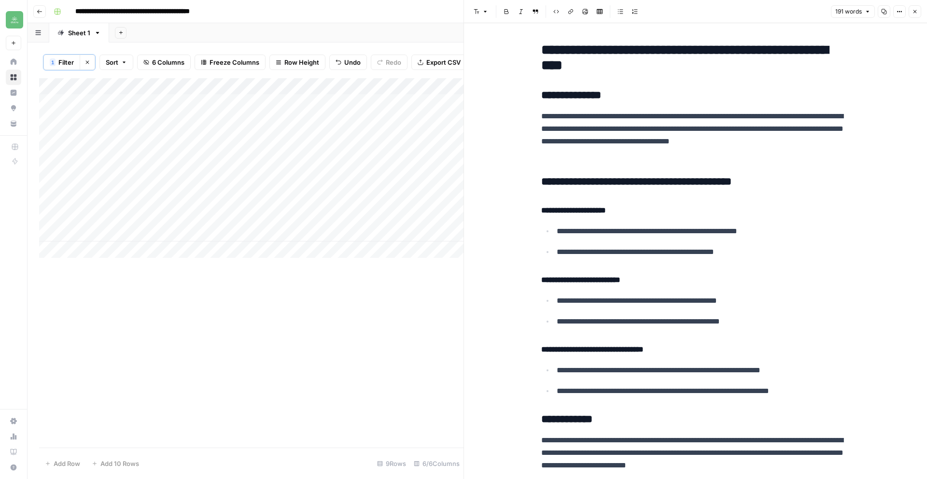
click at [917, 12] on span "Close" at bounding box center [917, 12] width 0 height 0
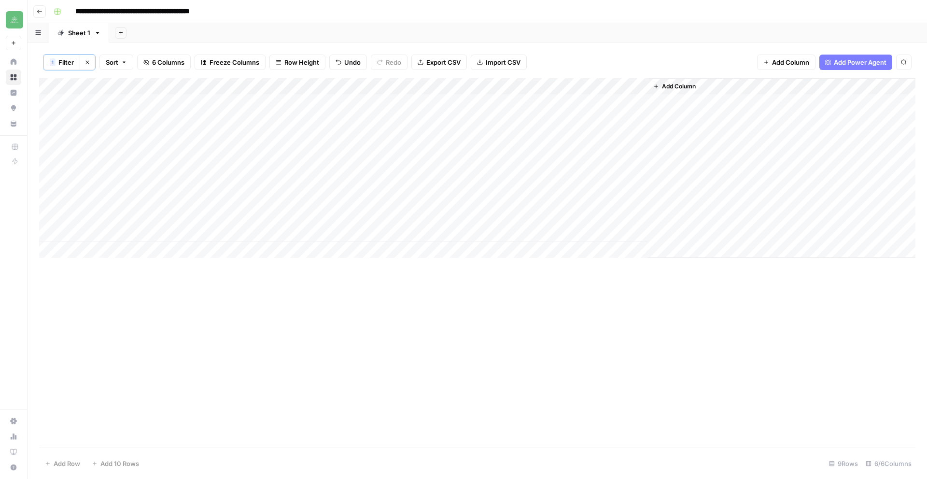
click at [616, 203] on div "Add Column" at bounding box center [477, 168] width 876 height 180
drag, startPoint x: 659, startPoint y: 224, endPoint x: 550, endPoint y: 205, distance: 110.2
click at [550, 205] on body "**********" at bounding box center [463, 239] width 927 height 479
click at [71, 62] on span "Filter" at bounding box center [65, 62] width 15 height 10
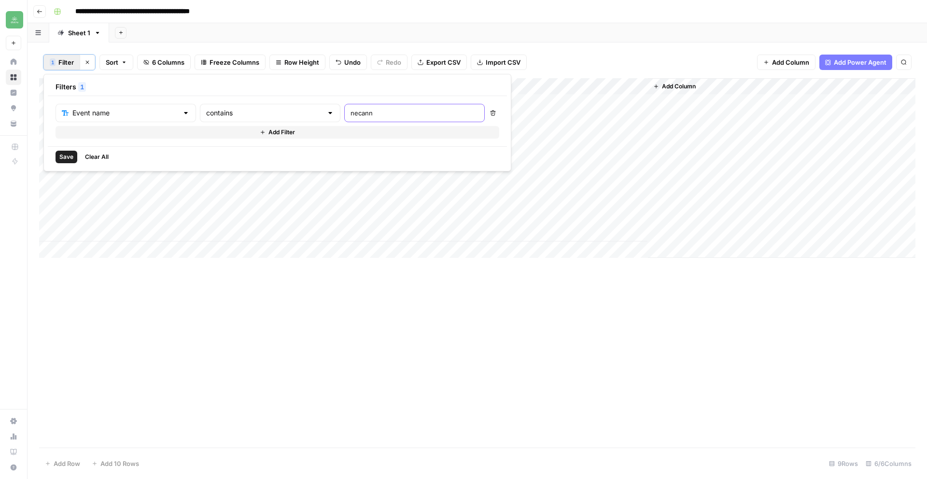
drag, startPoint x: 329, startPoint y: 111, endPoint x: 270, endPoint y: 112, distance: 58.9
click at [270, 112] on div "Event name contains [PERSON_NAME]" at bounding box center [270, 113] width 429 height 18
type input "e"
type input "pennsy"
click at [520, 174] on div "Add Column" at bounding box center [477, 262] width 876 height 369
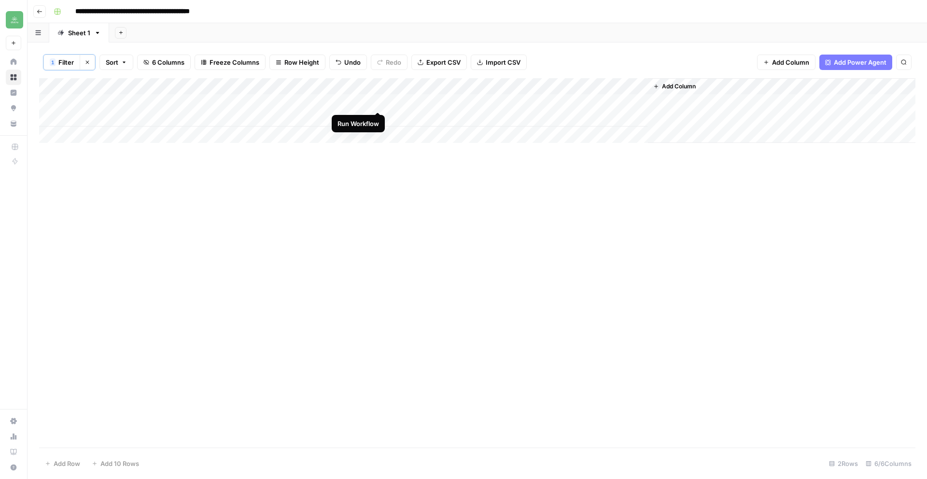
click at [377, 102] on div "Add Column" at bounding box center [477, 110] width 876 height 65
click at [552, 101] on div "Add Column" at bounding box center [477, 110] width 876 height 65
click at [443, 103] on div "Add Column" at bounding box center [477, 110] width 876 height 65
click at [462, 102] on div "Add Column" at bounding box center [477, 110] width 876 height 65
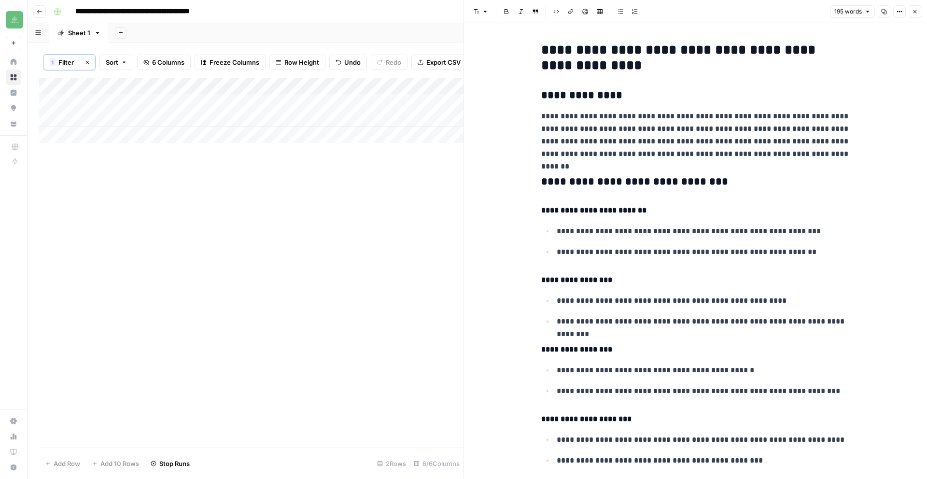
click at [887, 12] on button "Copy" at bounding box center [884, 11] width 13 height 13
click at [913, 12] on icon "button" at bounding box center [915, 12] width 6 height 6
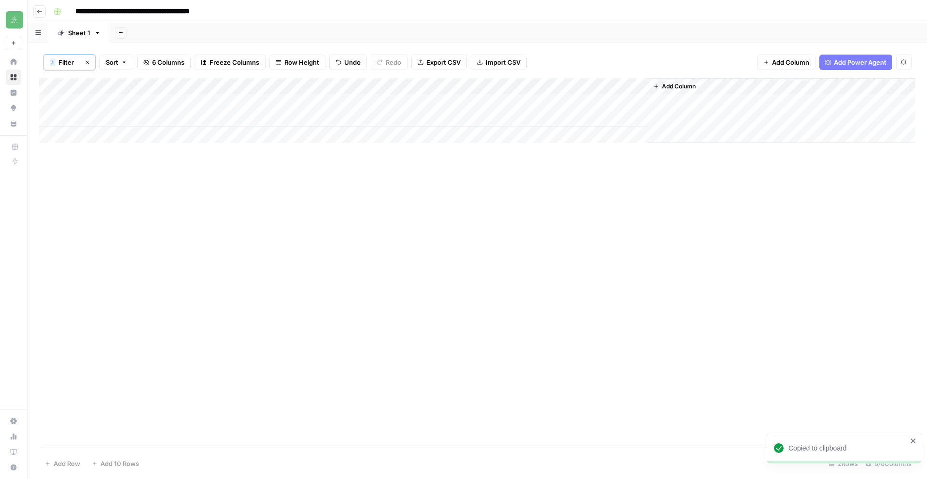
click at [599, 102] on div "Add Column" at bounding box center [477, 110] width 876 height 65
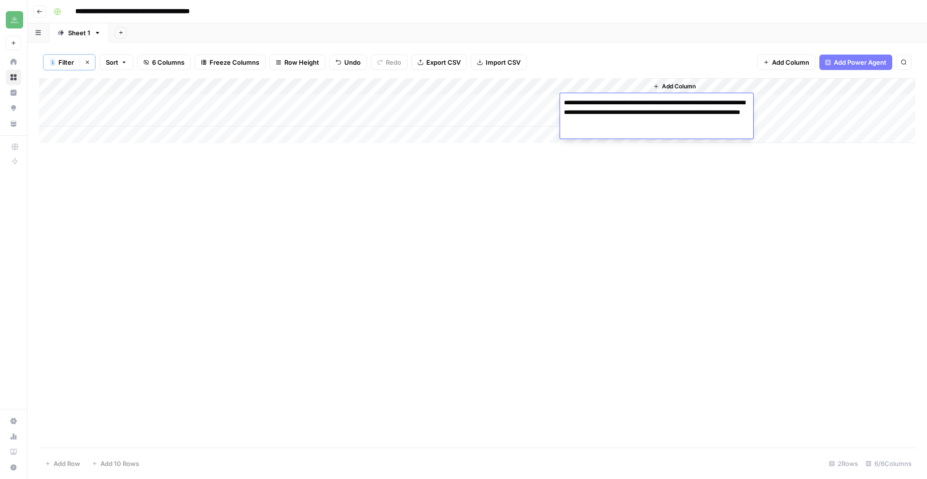
drag, startPoint x: 682, startPoint y: 126, endPoint x: 513, endPoint y: 98, distance: 171.1
click at [513, 98] on body "**********" at bounding box center [463, 239] width 927 height 479
click at [50, 62] on div "1" at bounding box center [53, 62] width 6 height 8
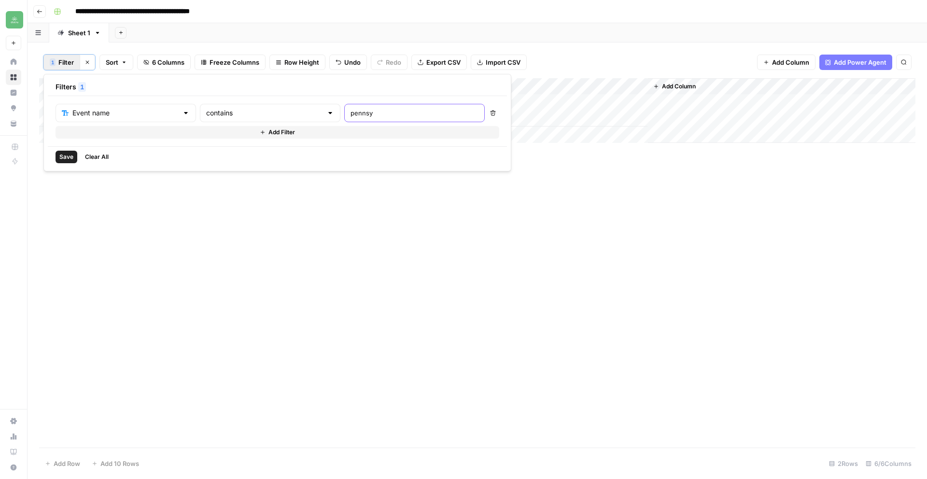
drag, startPoint x: 334, startPoint y: 114, endPoint x: 237, endPoint y: 107, distance: 97.8
click at [237, 107] on div "Event name contains pennsy" at bounding box center [270, 113] width 429 height 18
type input "ncia"
click at [565, 205] on div "Add Column" at bounding box center [477, 262] width 876 height 369
click at [62, 60] on span "Filter" at bounding box center [65, 62] width 15 height 10
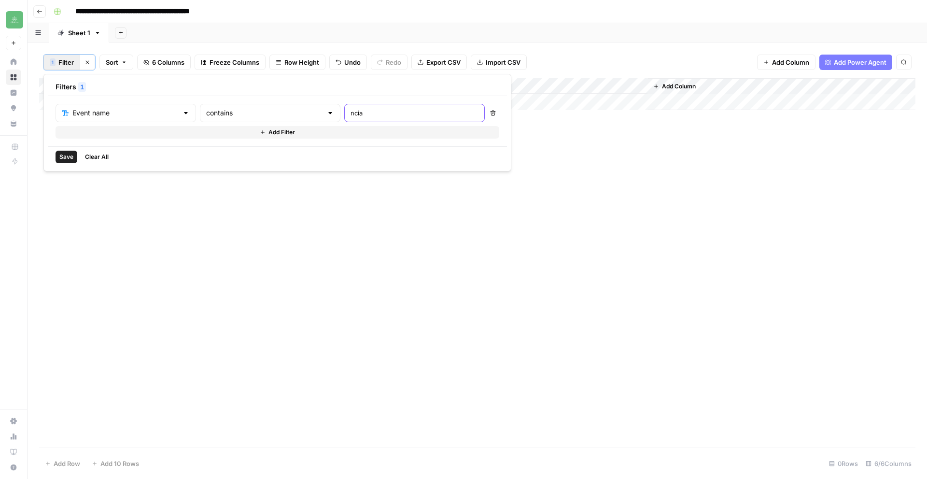
click at [354, 111] on input "ncia" at bounding box center [414, 113] width 128 height 10
type input "n"
type input "annual"
click at [68, 160] on span "Save" at bounding box center [66, 157] width 14 height 9
click at [84, 63] on icon "button" at bounding box center [87, 62] width 6 height 6
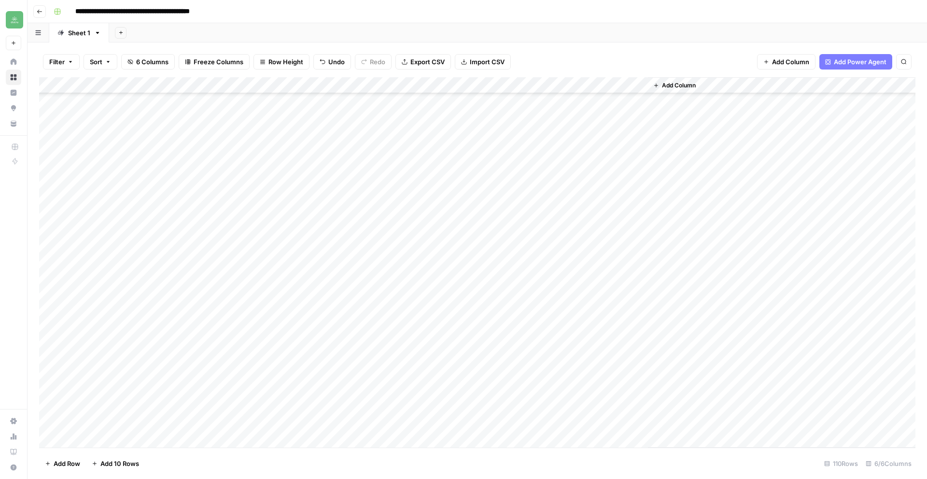
scroll to position [1467, 0]
click at [125, 437] on div "Add Column" at bounding box center [477, 262] width 876 height 370
click at [117, 420] on textarea at bounding box center [149, 424] width 154 height 14
click at [231, 413] on div "Add Column" at bounding box center [477, 262] width 876 height 370
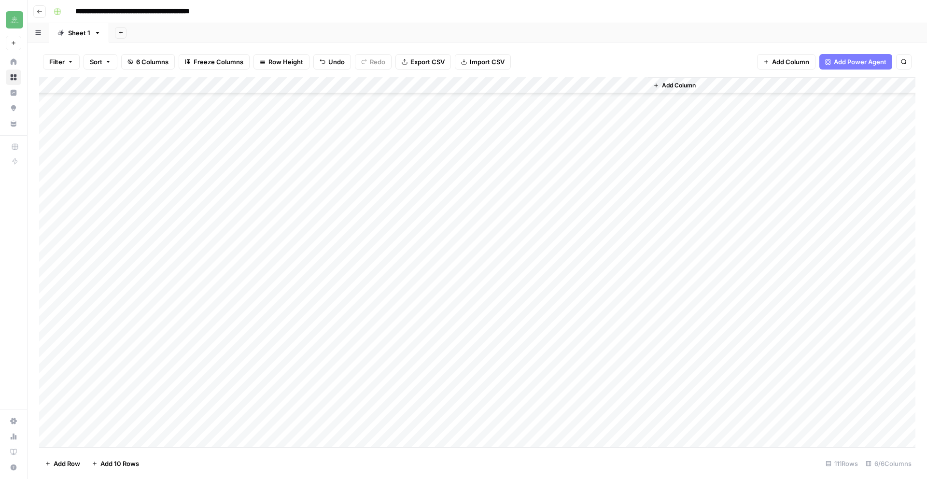
click at [242, 420] on div "Add Column" at bounding box center [477, 262] width 876 height 370
click at [243, 420] on div "Add Column" at bounding box center [477, 262] width 876 height 370
type textarea "**********"
click at [174, 423] on div "Add Column" at bounding box center [477, 262] width 876 height 370
click at [127, 426] on div "Add Column" at bounding box center [477, 262] width 876 height 370
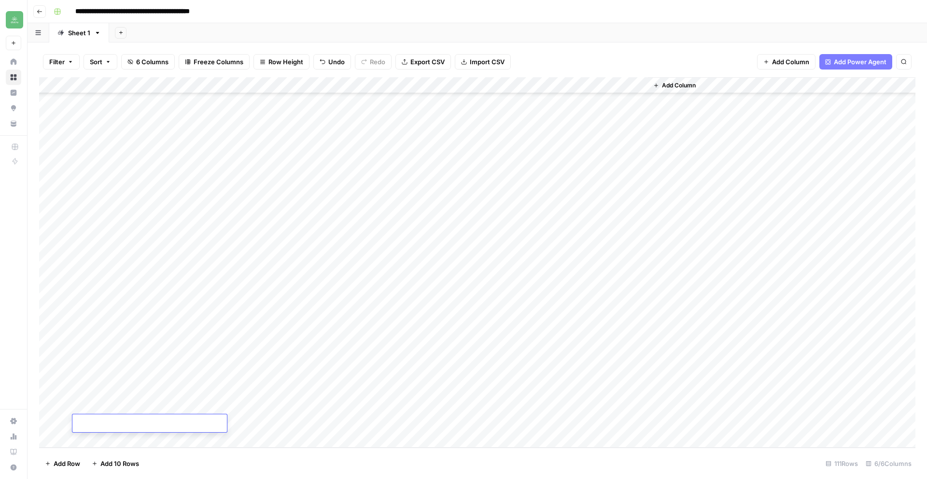
click at [127, 426] on textarea at bounding box center [149, 424] width 154 height 14
type textarea "**********"
click at [345, 421] on div "Add Column" at bounding box center [477, 262] width 876 height 370
click at [517, 423] on div "Add Column" at bounding box center [477, 262] width 876 height 370
click at [465, 422] on div "Add Column" at bounding box center [477, 262] width 876 height 370
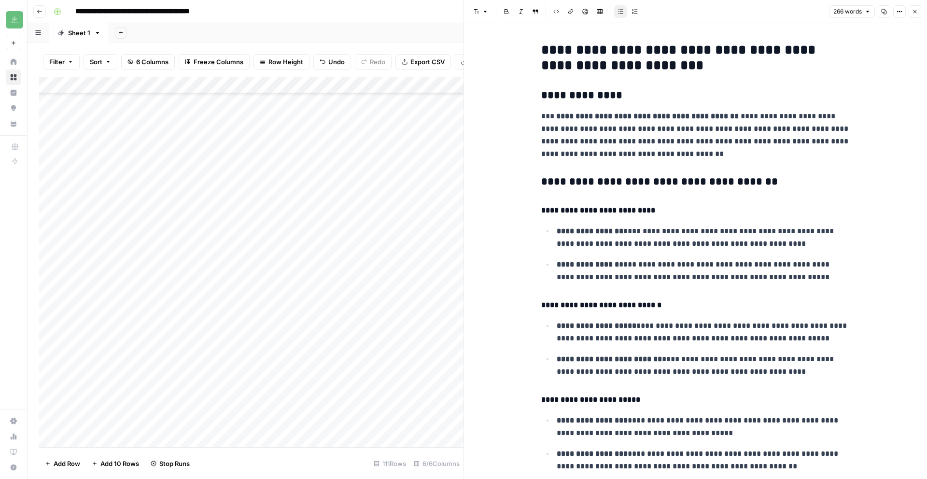
click at [884, 2] on header "Font style Bold Italic Block quote Code block Link Image Insert Table Bulleted …" at bounding box center [695, 11] width 463 height 23
click at [884, 11] on icon "button" at bounding box center [884, 12] width 6 height 6
click at [593, 110] on p "**********" at bounding box center [695, 135] width 309 height 50
click at [886, 13] on icon "button" at bounding box center [883, 11] width 5 height 5
click at [914, 13] on icon "button" at bounding box center [914, 11] width 3 height 3
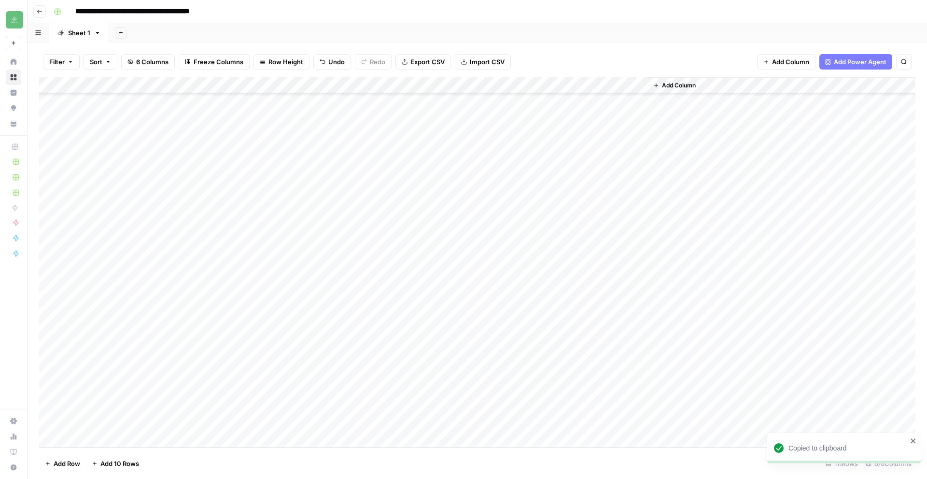
click at [596, 425] on div "Add Column" at bounding box center [477, 262] width 876 height 370
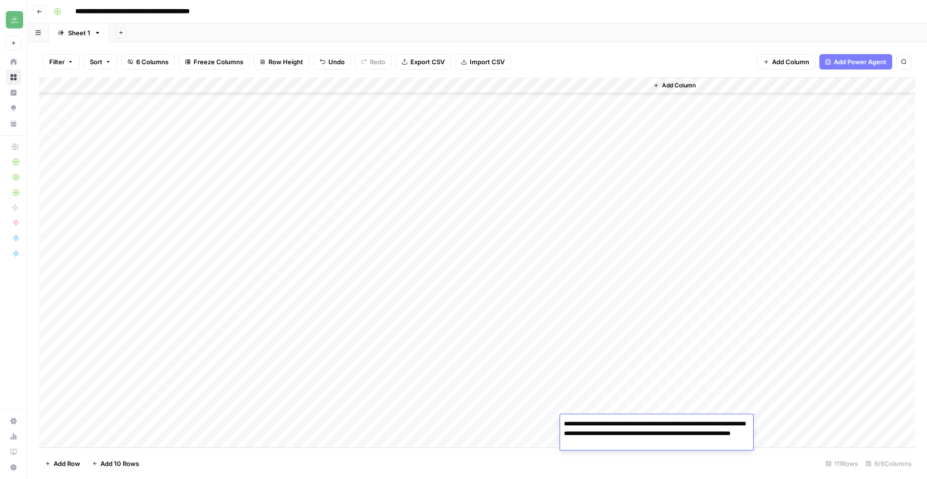
drag, startPoint x: 578, startPoint y: 424, endPoint x: 672, endPoint y: 447, distance: 96.2
click at [672, 447] on textarea "**********" at bounding box center [656, 433] width 193 height 33
drag, startPoint x: 578, startPoint y: 424, endPoint x: 679, endPoint y: 448, distance: 103.5
click at [679, 448] on textarea "**********" at bounding box center [656, 433] width 193 height 33
